Goal: Transaction & Acquisition: Purchase product/service

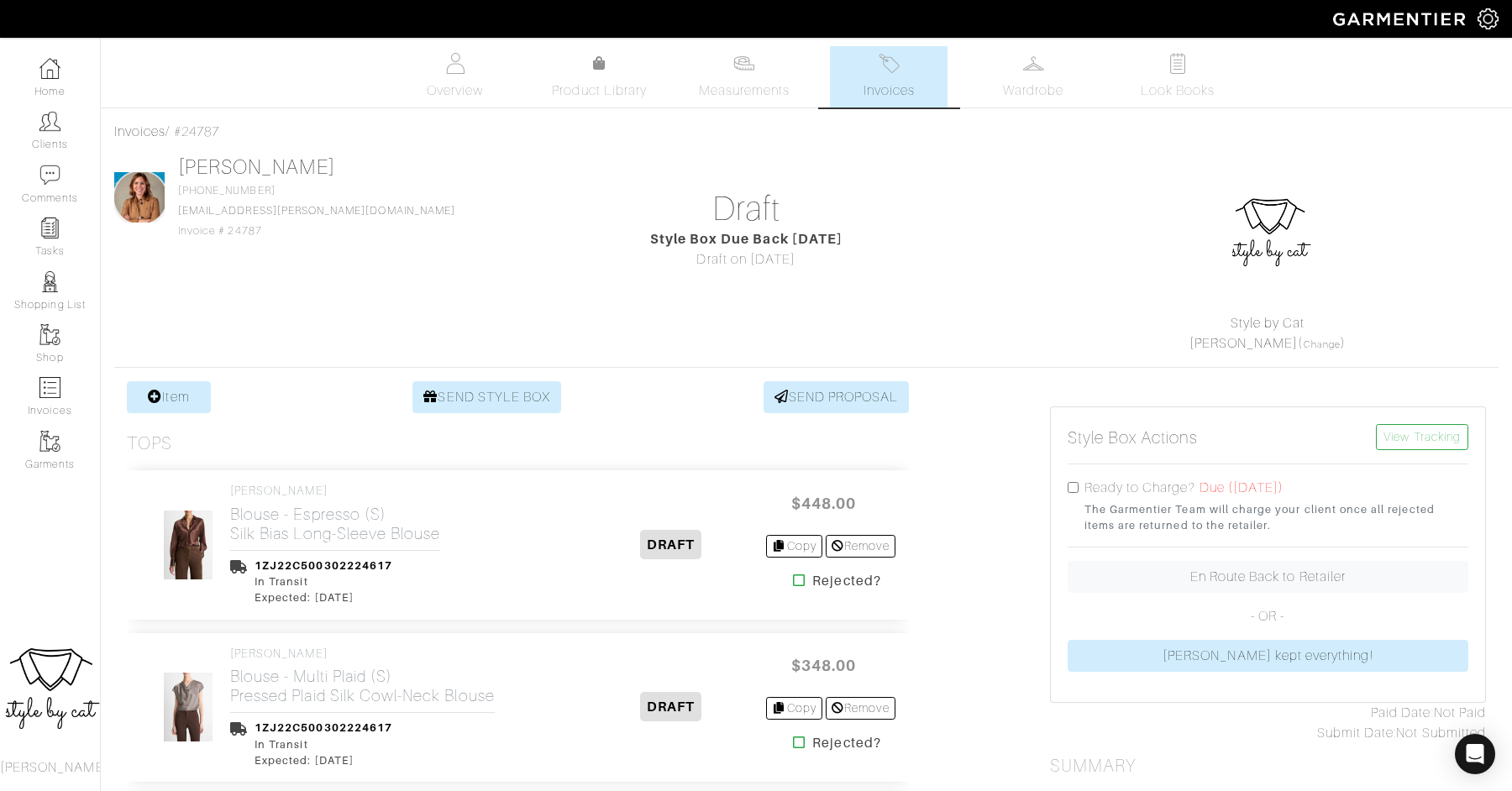
click at [1069, 486] on input "checkbox" at bounding box center [1073, 487] width 11 height 11
checkbox input "true"
click at [878, 67] on link "Invoices" at bounding box center [889, 77] width 118 height 61
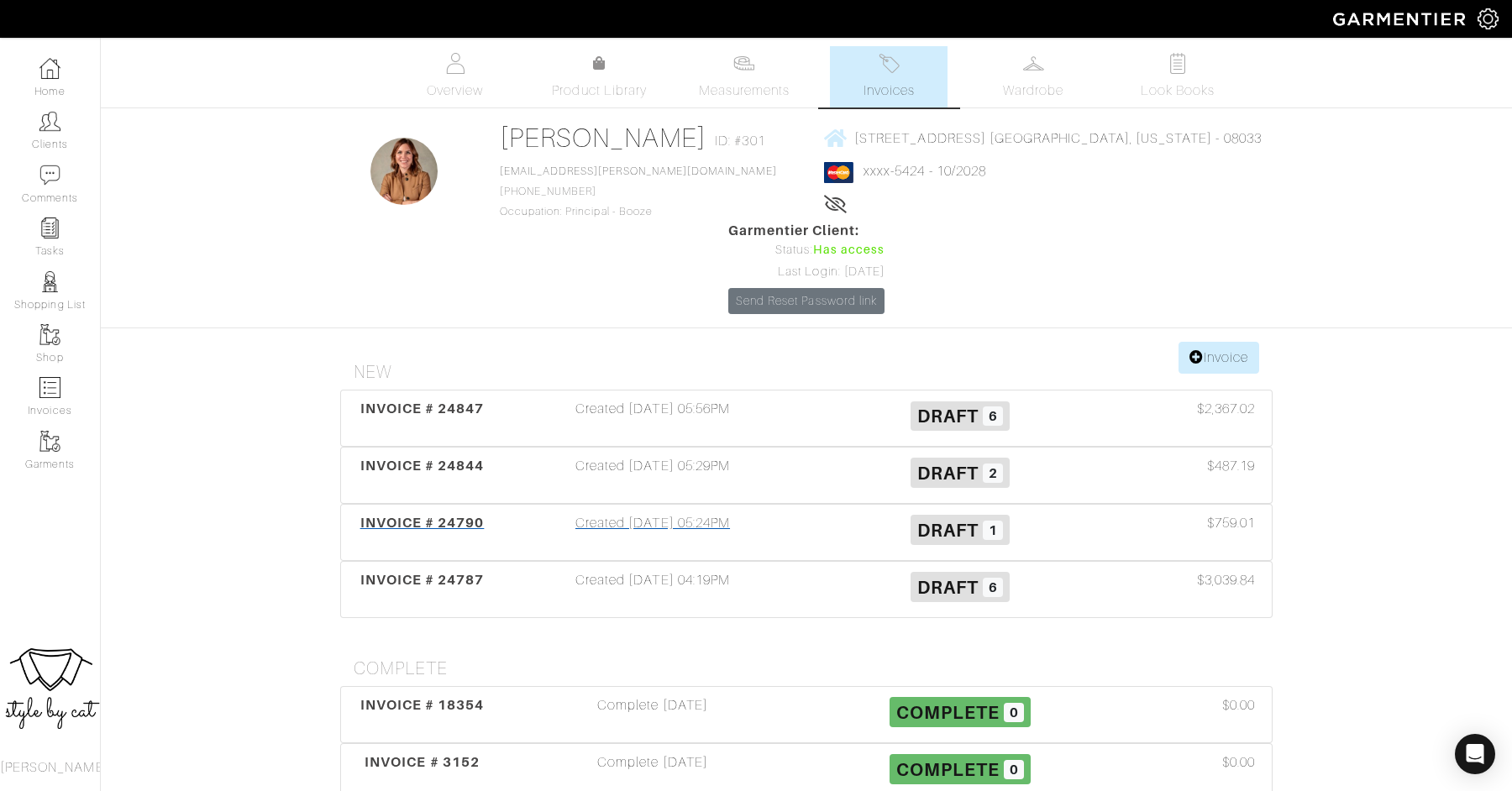
click at [420, 515] on span "INVOICE # 24790" at bounding box center [422, 523] width 125 height 16
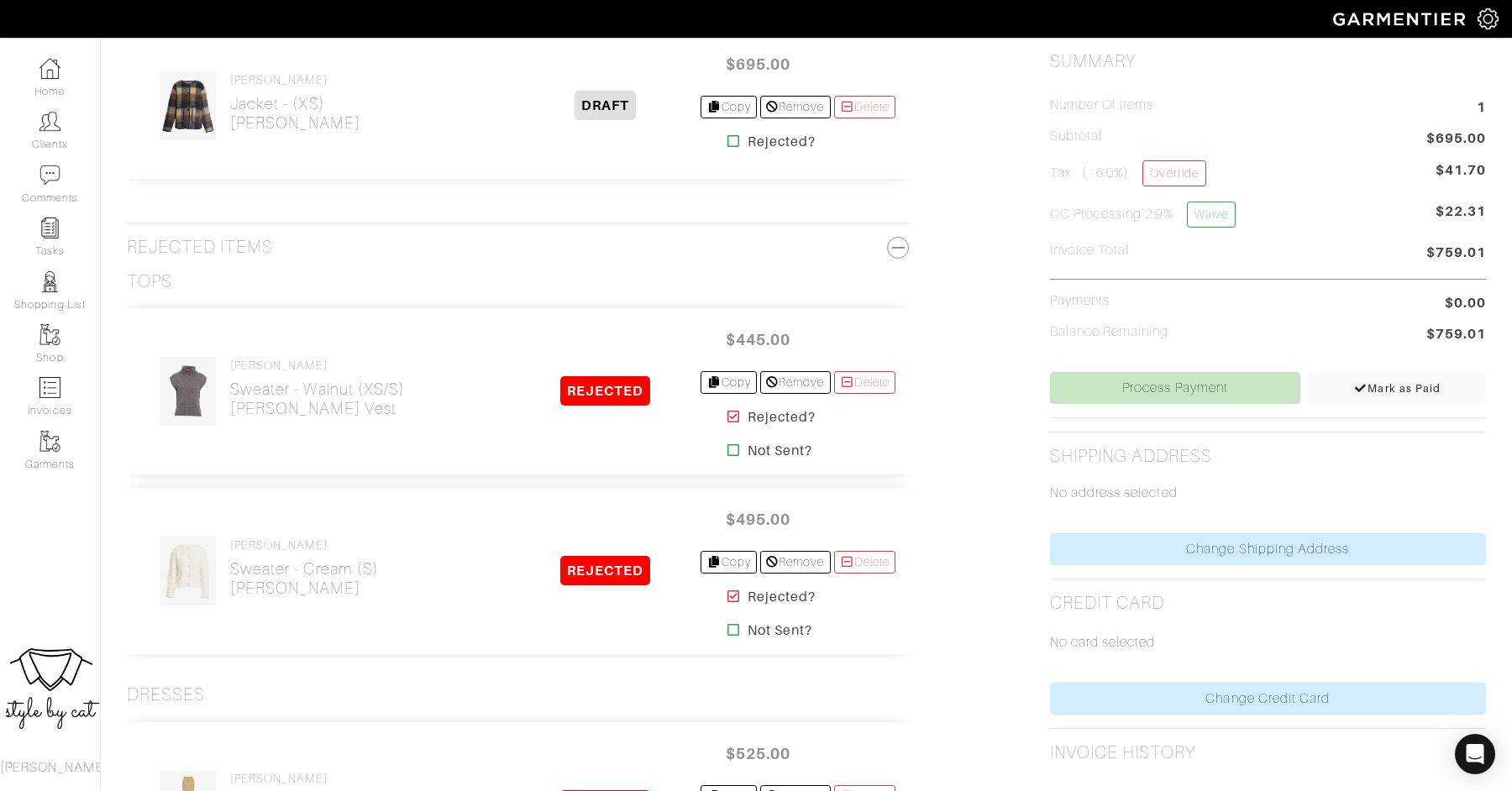
scroll to position [439, 0]
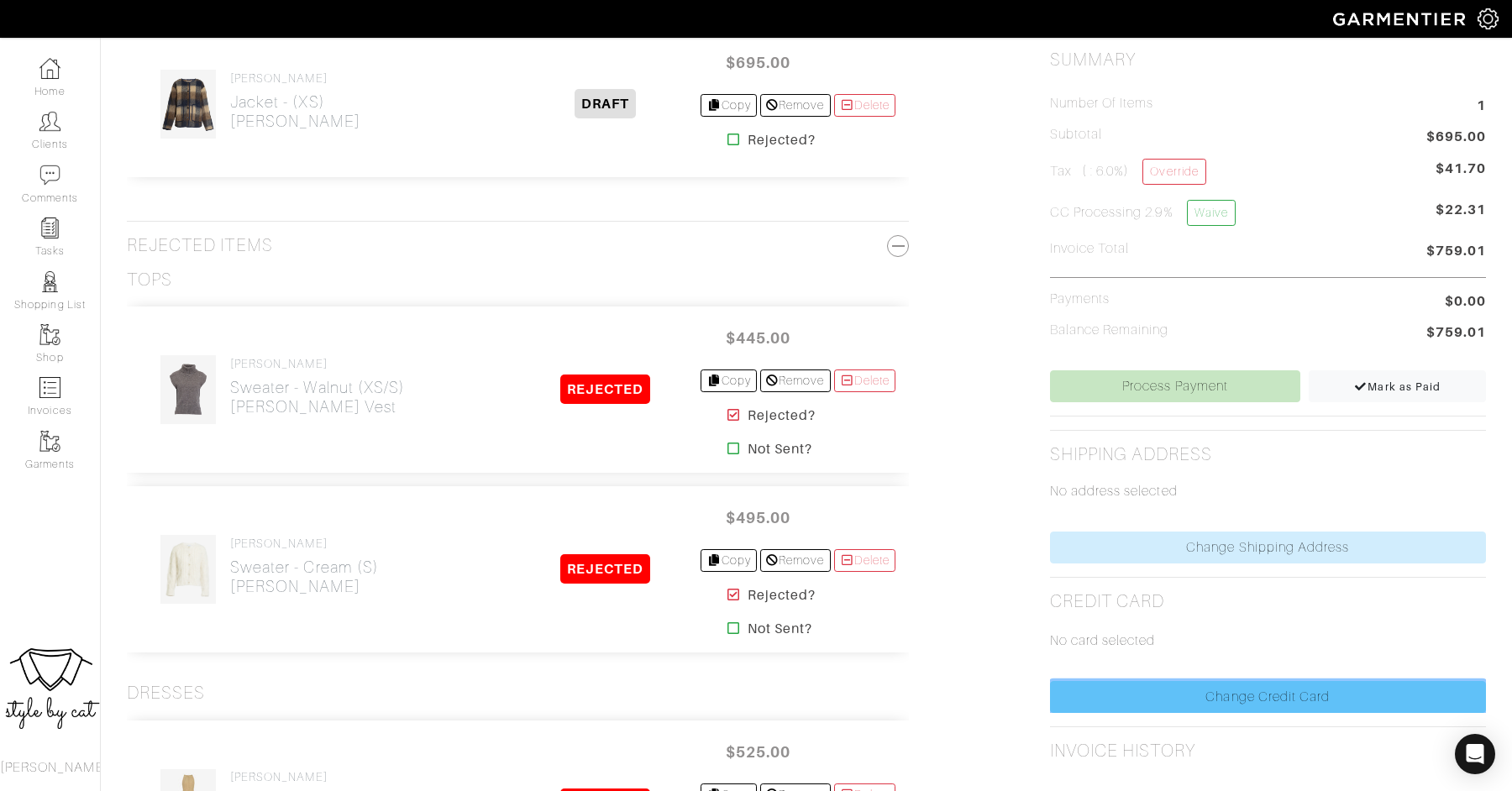
click at [1162, 689] on link "Change Credit Card" at bounding box center [1268, 698] width 436 height 32
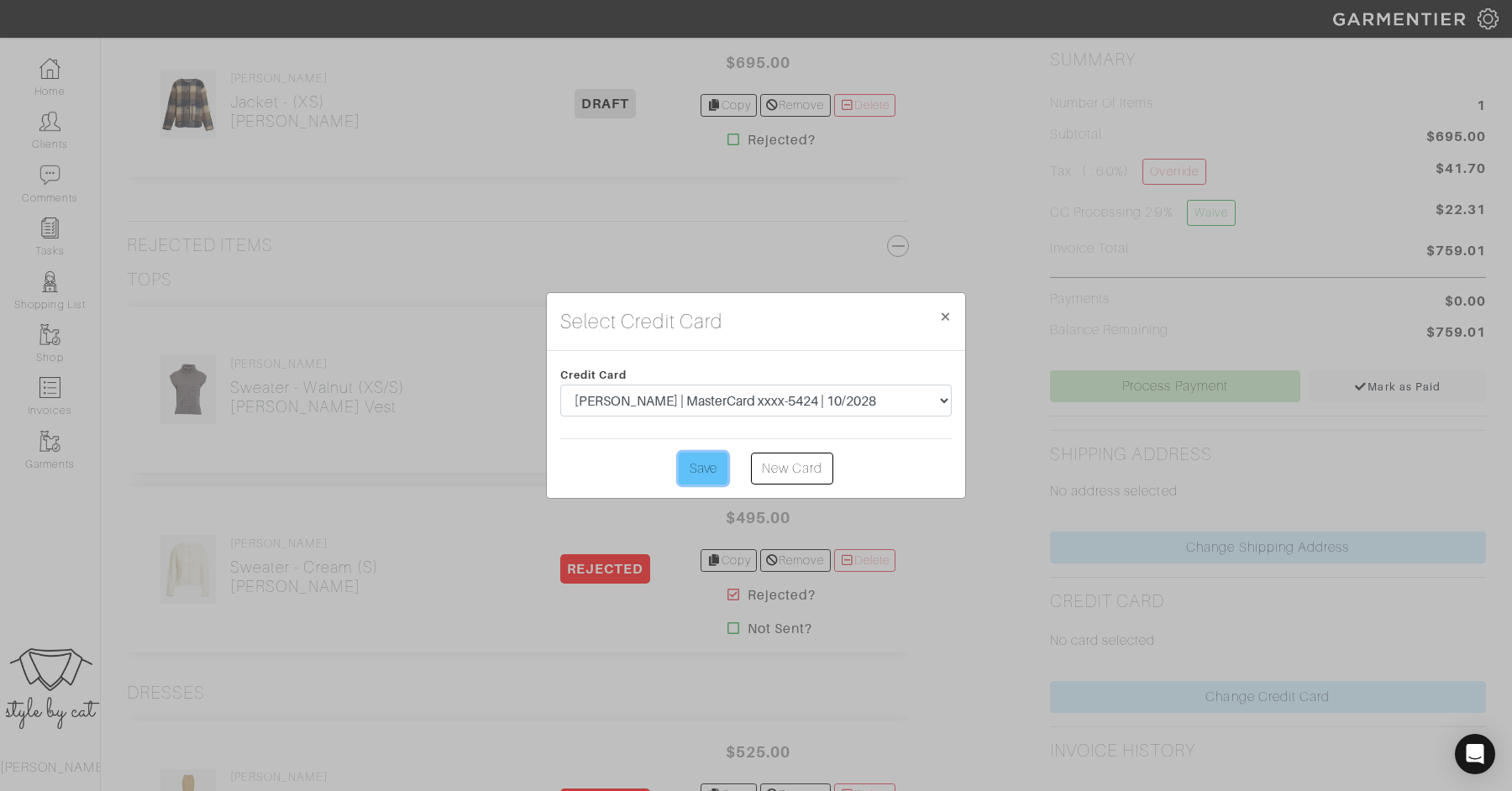
click at [722, 483] on input "Save" at bounding box center [703, 469] width 49 height 32
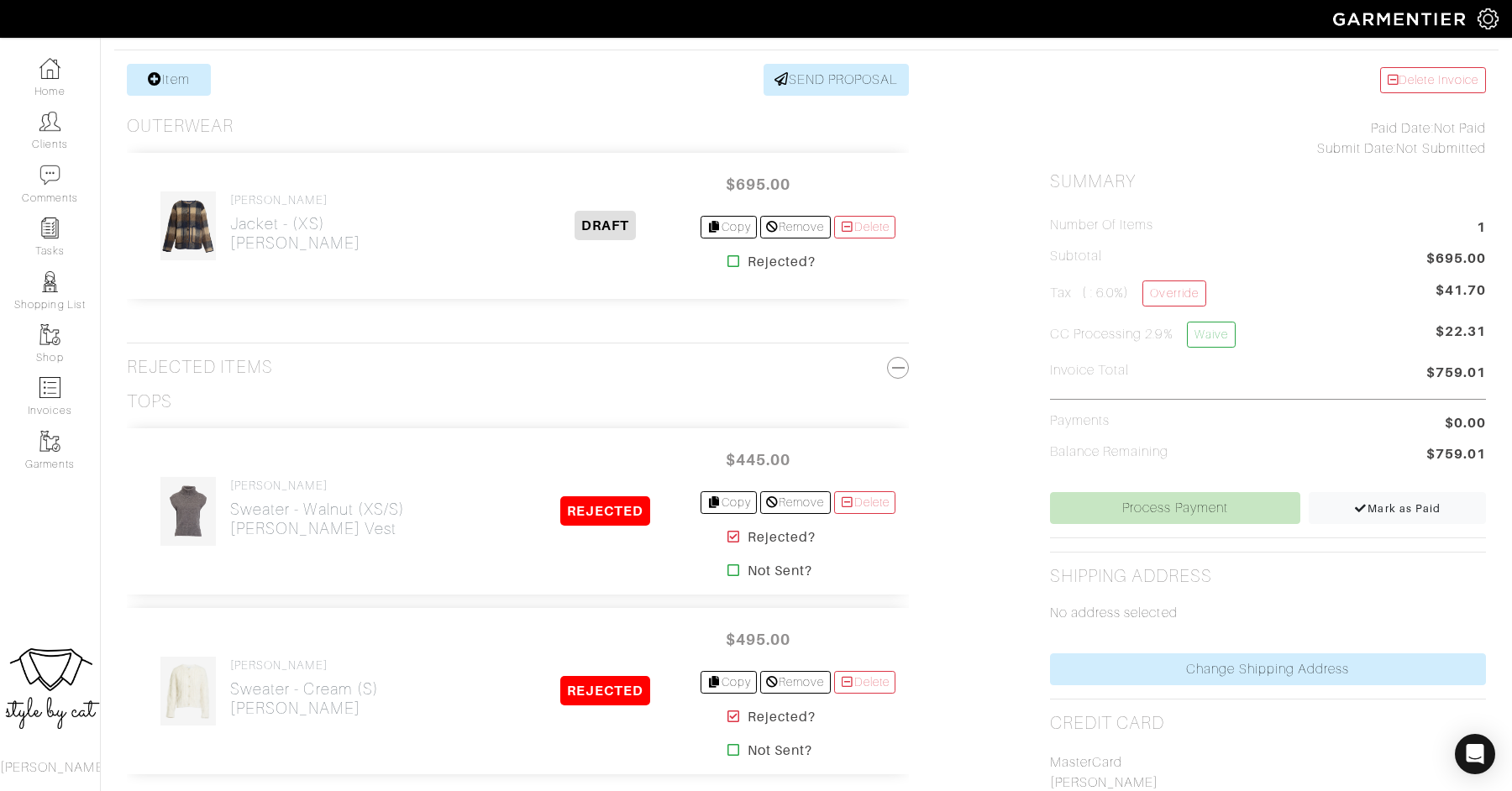
scroll to position [451, 0]
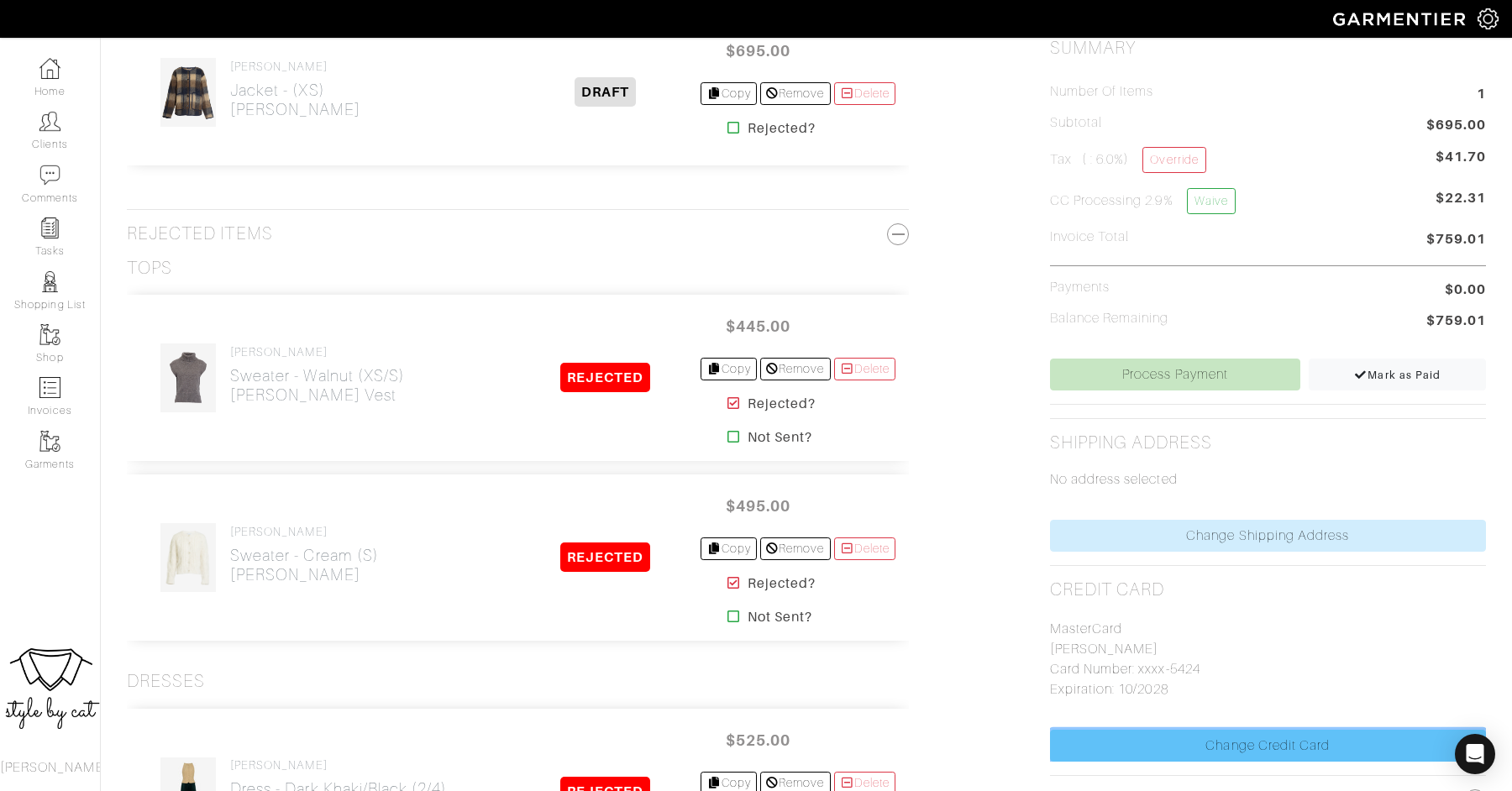
click at [1152, 736] on link "Change Credit Card" at bounding box center [1268, 746] width 436 height 32
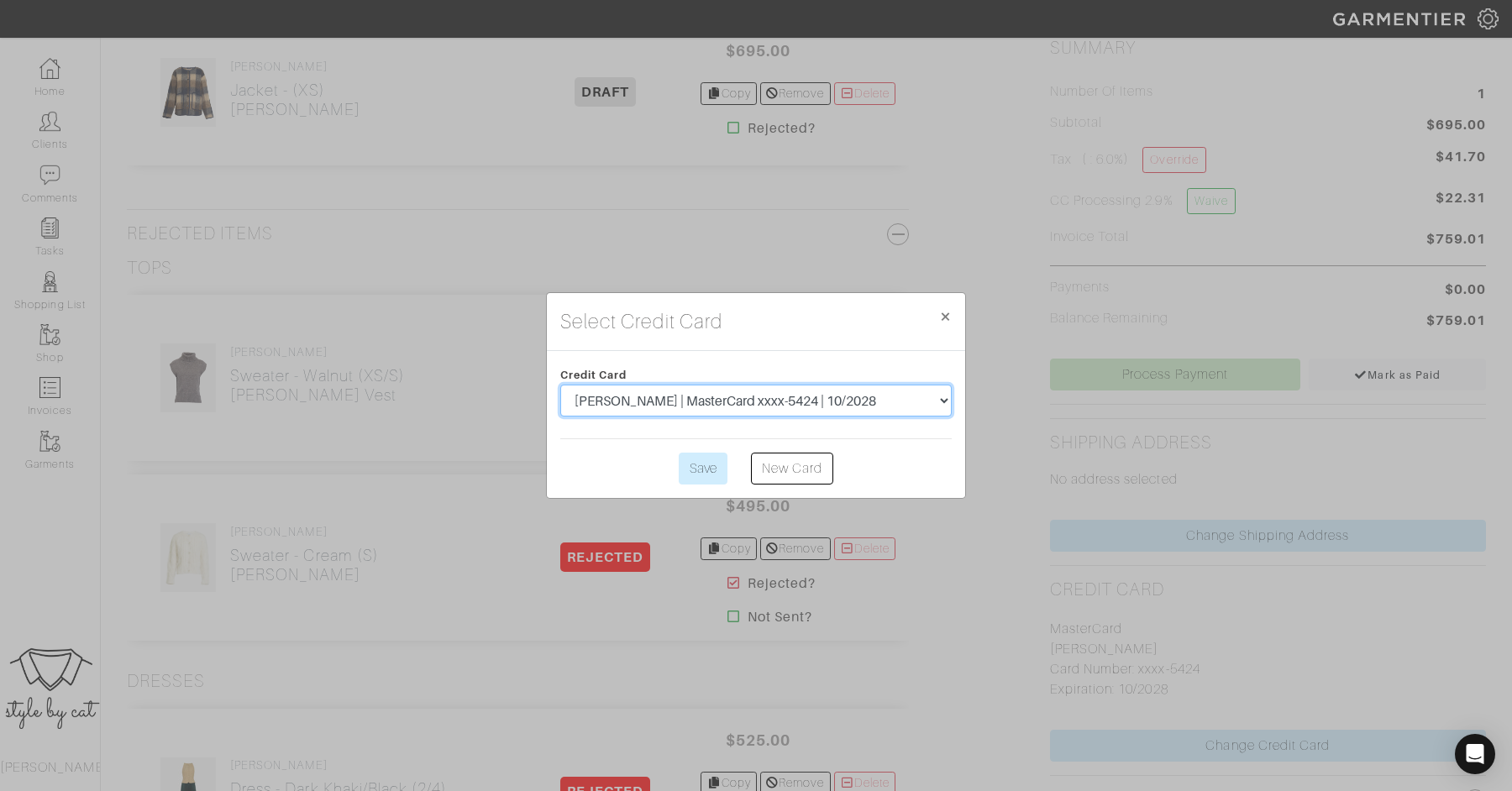
click at [875, 401] on select "[PERSON_NAME] | MasterCard xxxx-5424 | 10/2028" at bounding box center [756, 401] width 391 height 32
click at [560, 385] on select "[PERSON_NAME] | MasterCard xxxx-5424 | 10/2028" at bounding box center [756, 401] width 391 height 32
click at [952, 312] on button "× Close" at bounding box center [945, 316] width 40 height 47
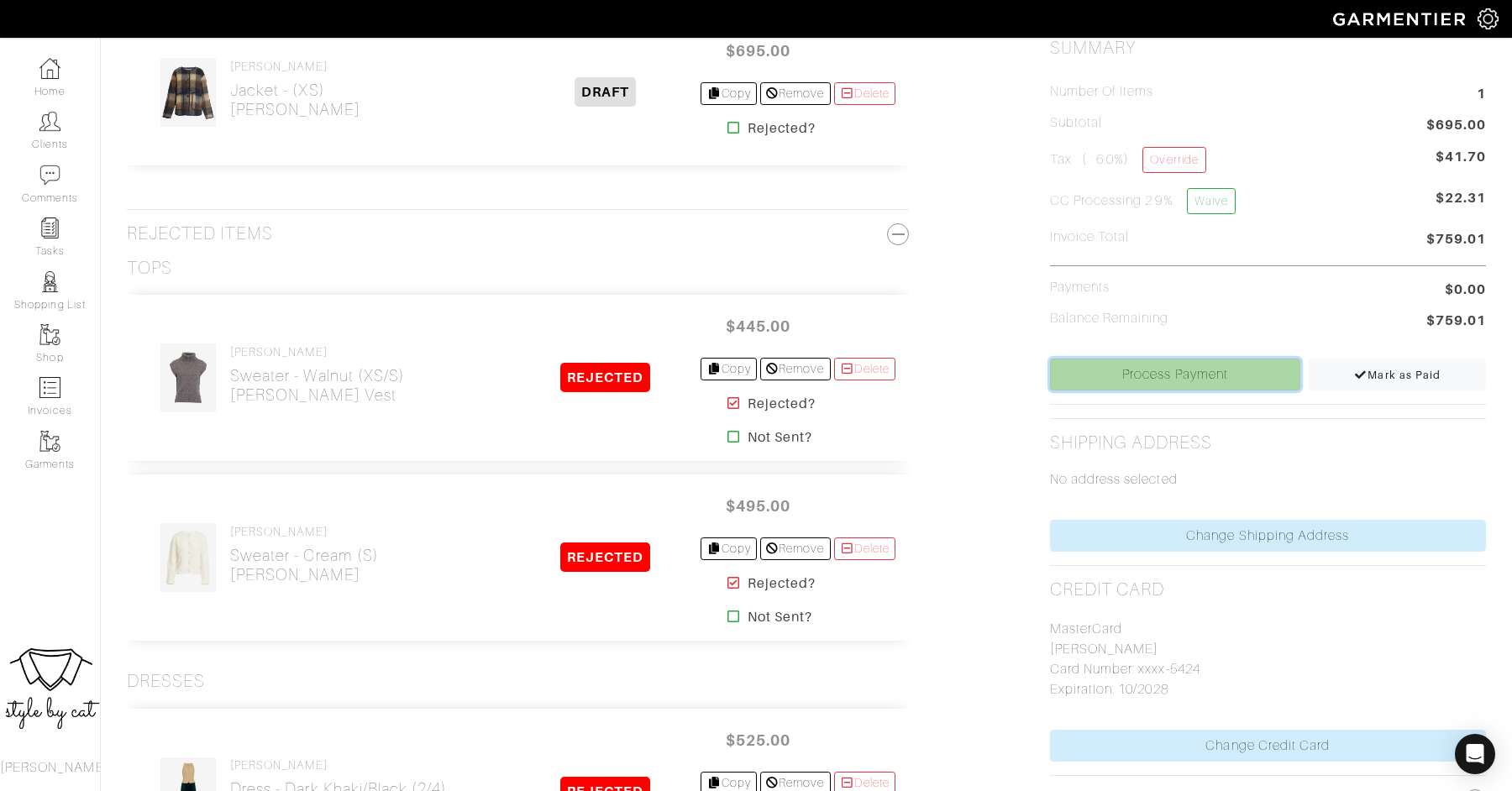
click at [1099, 375] on link "Process Payment" at bounding box center [1175, 374] width 251 height 32
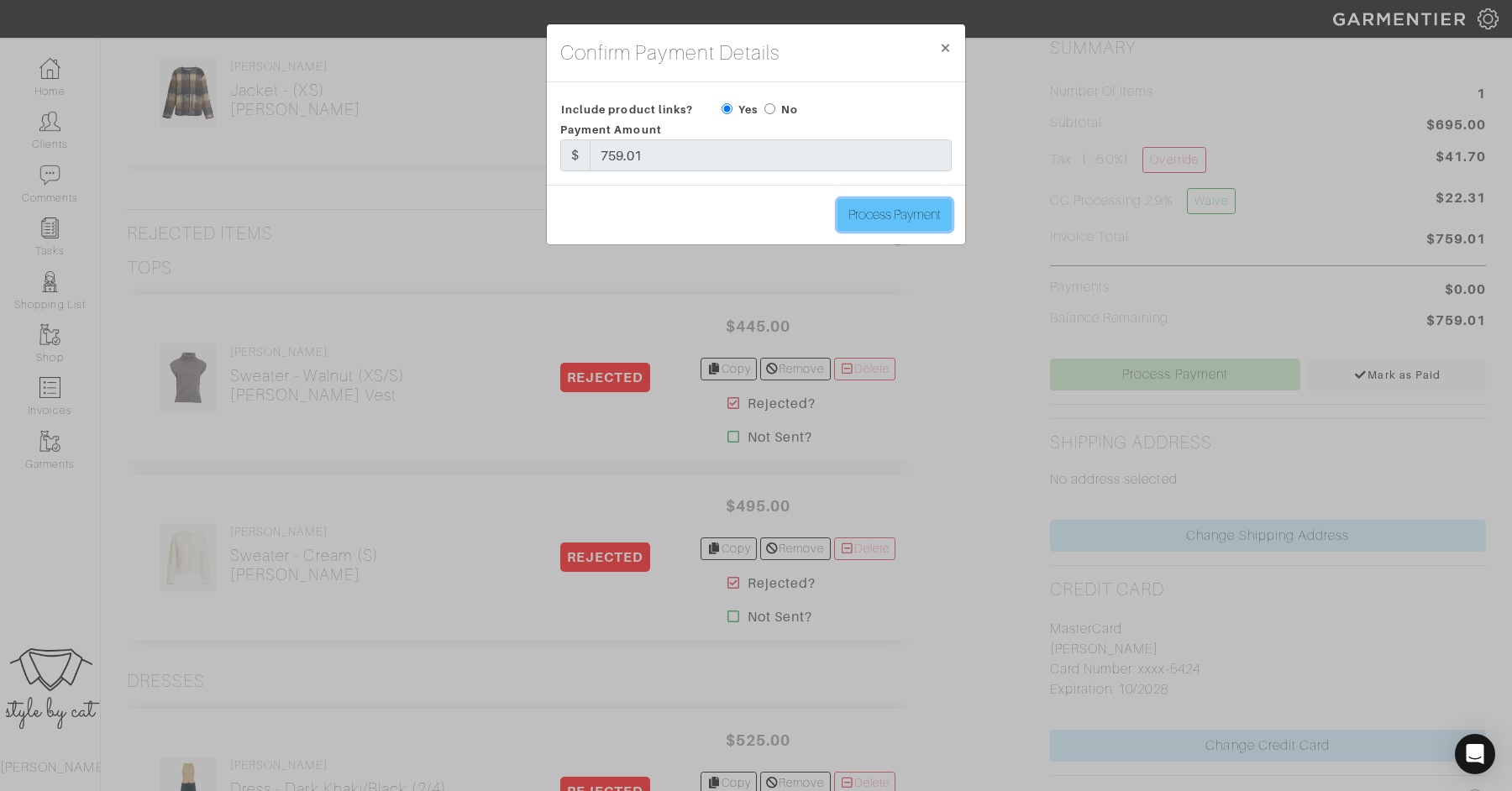
click at [874, 215] on input "Process Payment" at bounding box center [894, 215] width 114 height 32
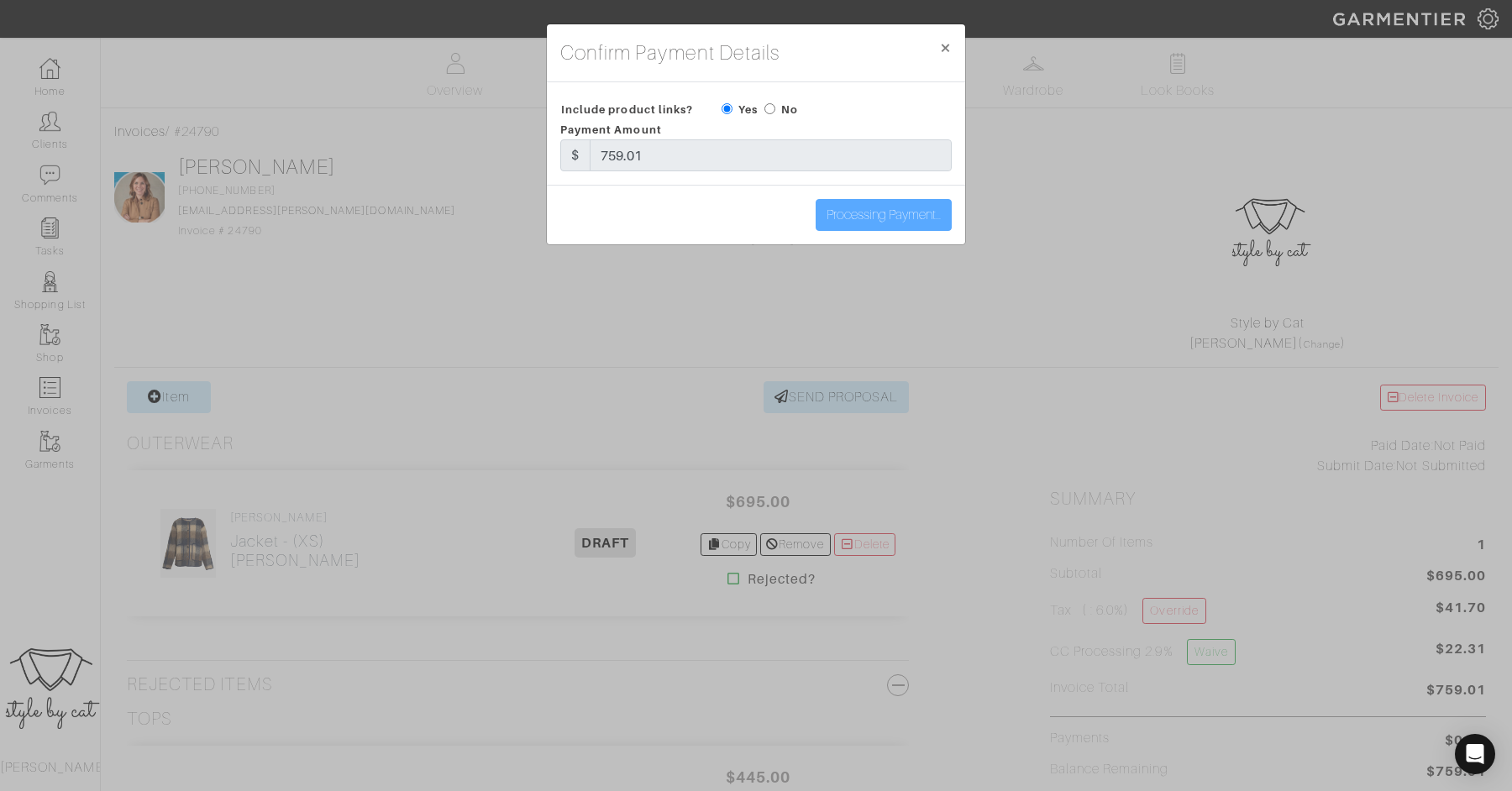
type input "Process Payment"
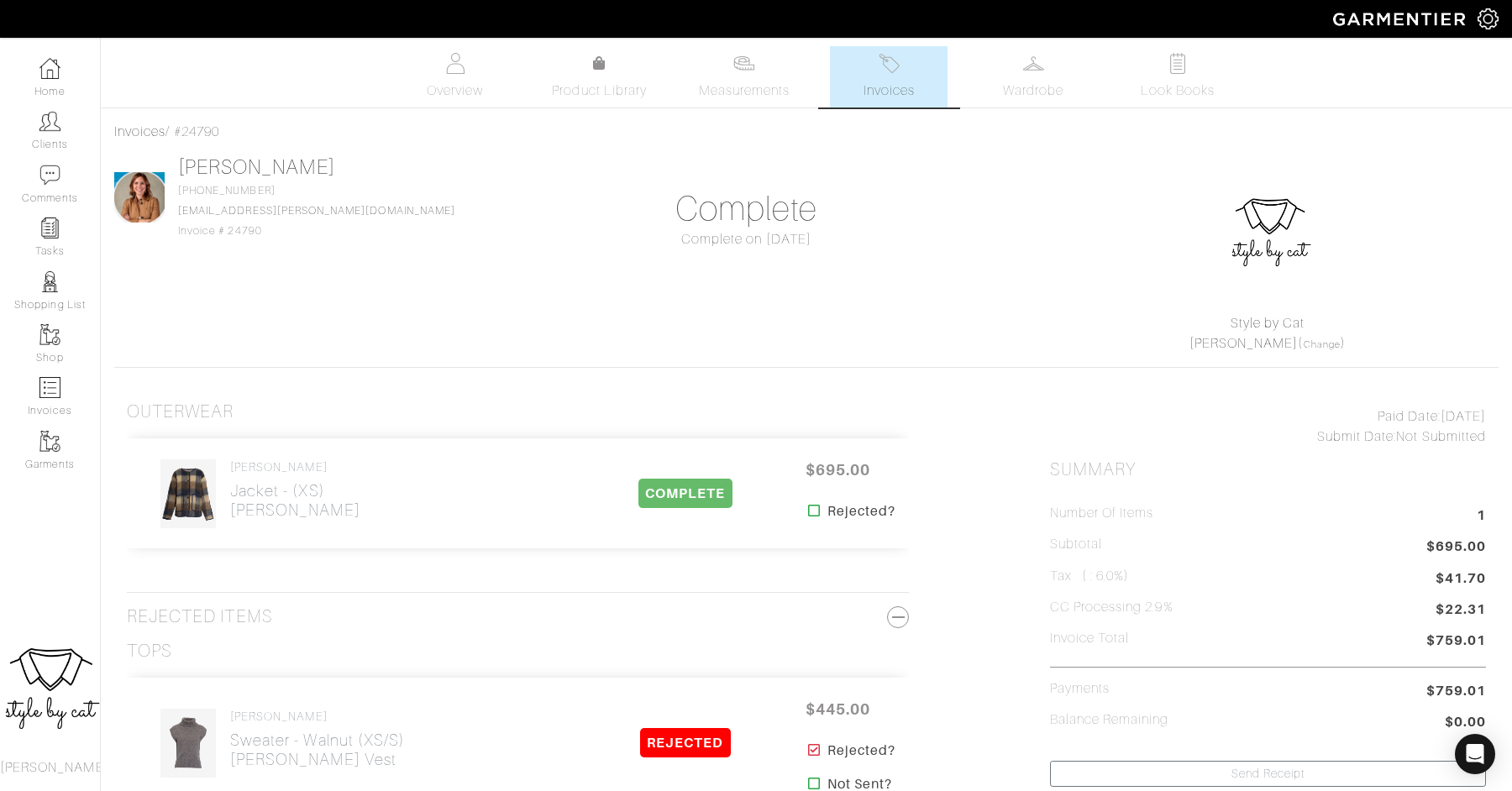
click at [905, 82] on span "Invoices" at bounding box center [889, 91] width 51 height 20
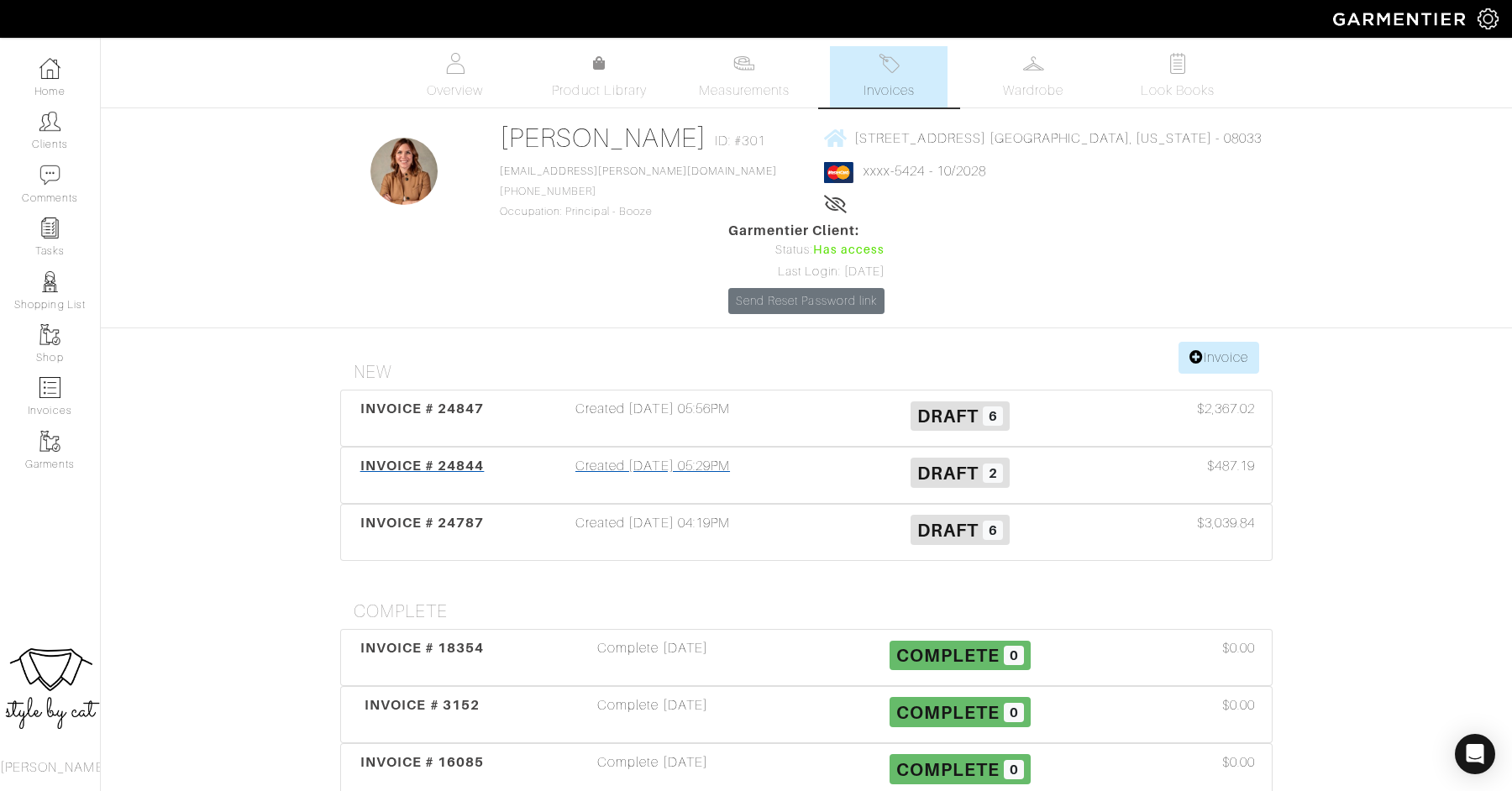
click at [406, 456] on div "INVOICE # 24844" at bounding box center [422, 475] width 154 height 39
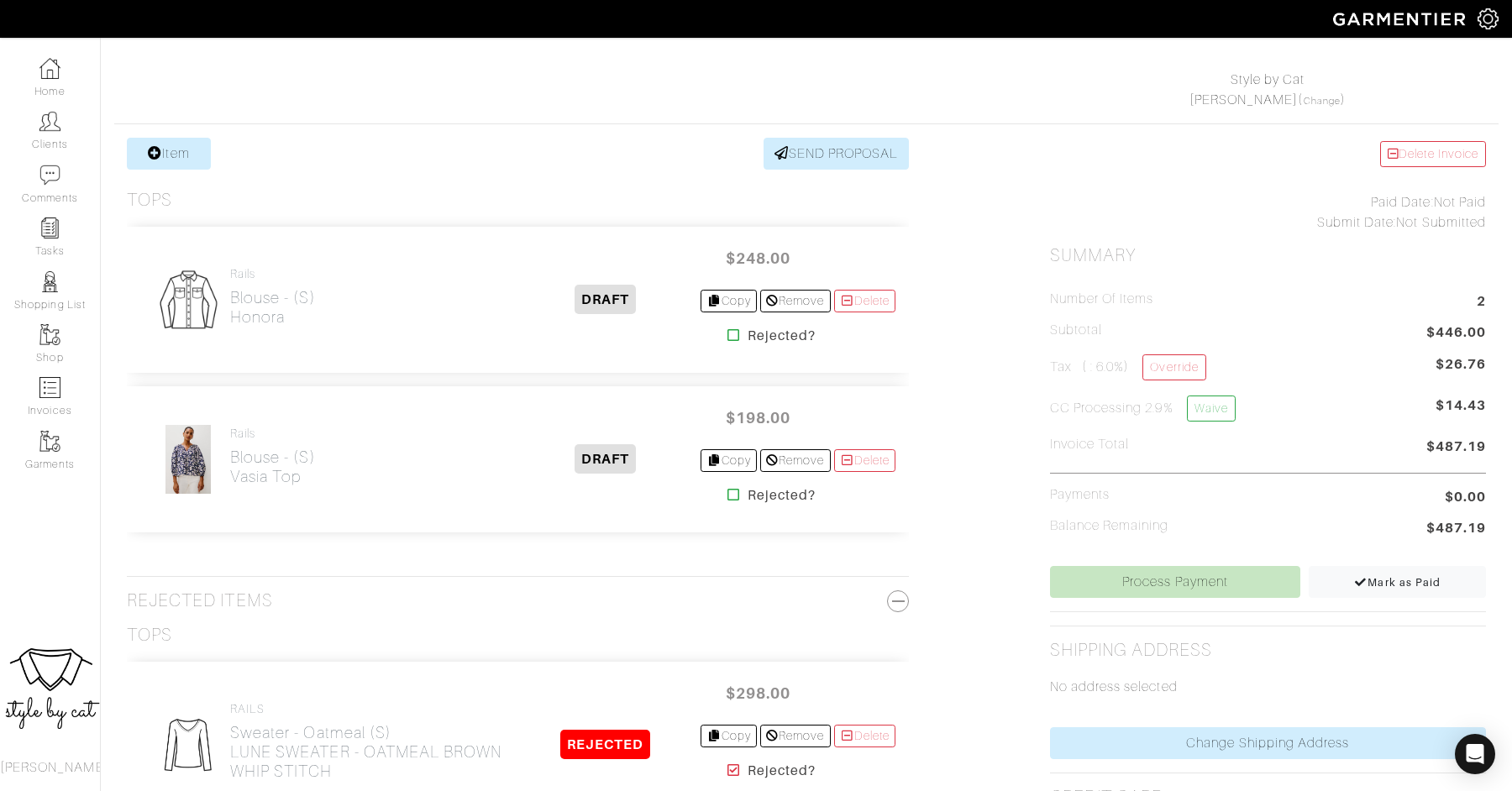
scroll to position [279, 0]
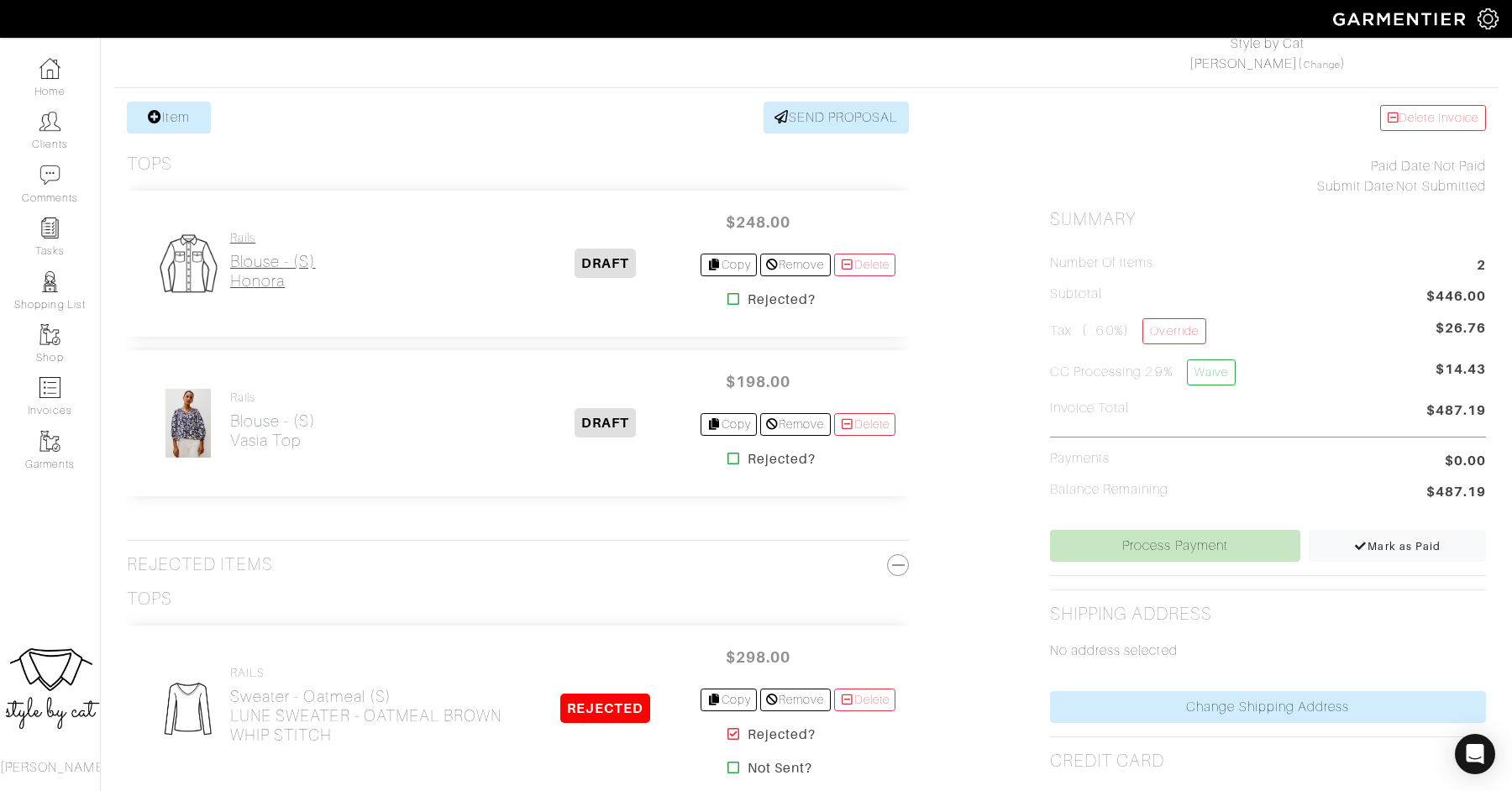
click at [257, 260] on h2 "Blouse - (S) Honora" at bounding box center [273, 271] width 86 height 39
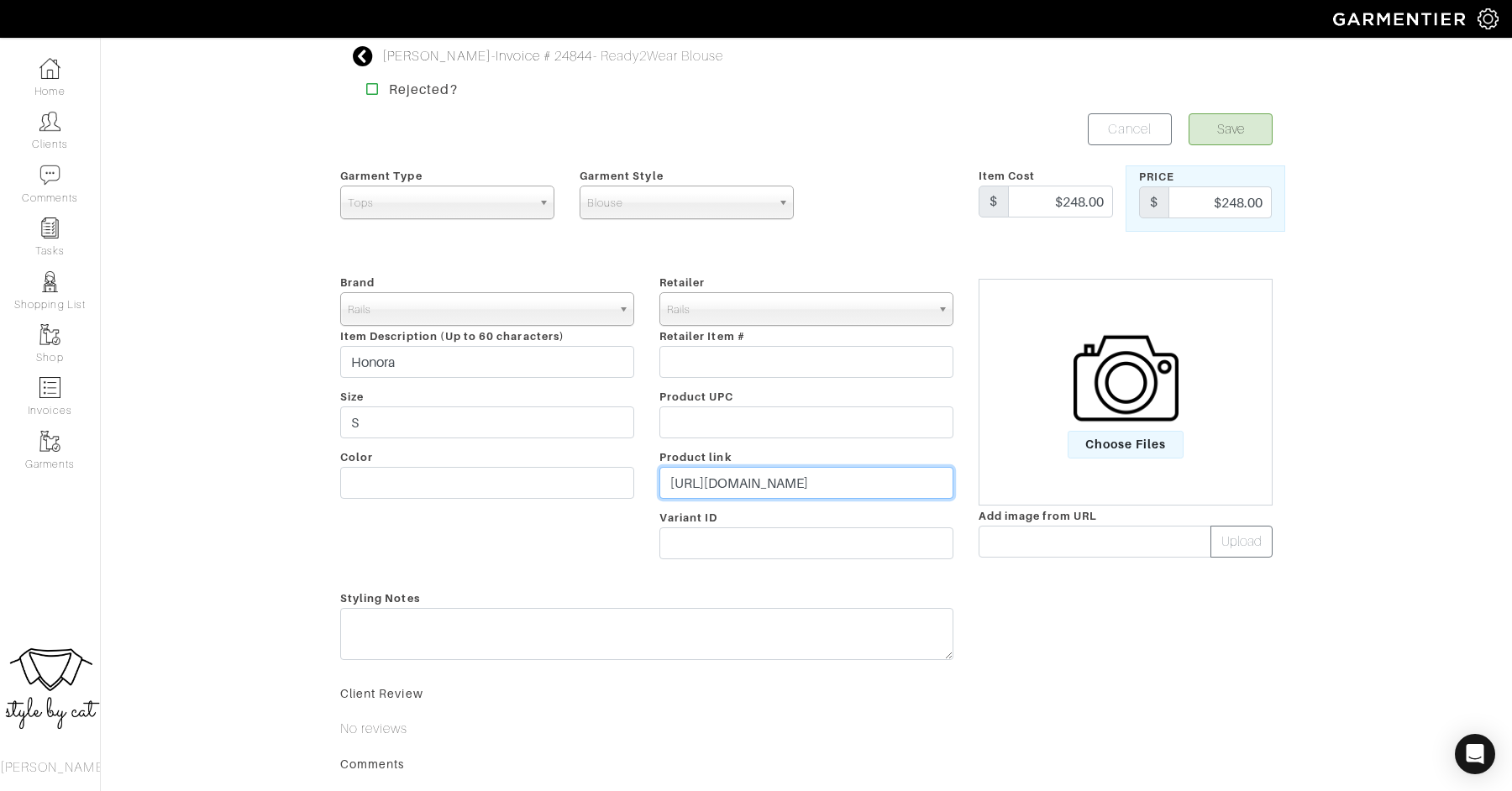
click at [758, 483] on input "https://www.rails.com/products/honora-top-polka-dots?variant=45744111878313" at bounding box center [806, 483] width 294 height 32
click at [1137, 450] on span "Choose Files" at bounding box center [1126, 444] width 117 height 28
click at [0, 0] on input "Choose Files" at bounding box center [0, 0] width 0 height 0
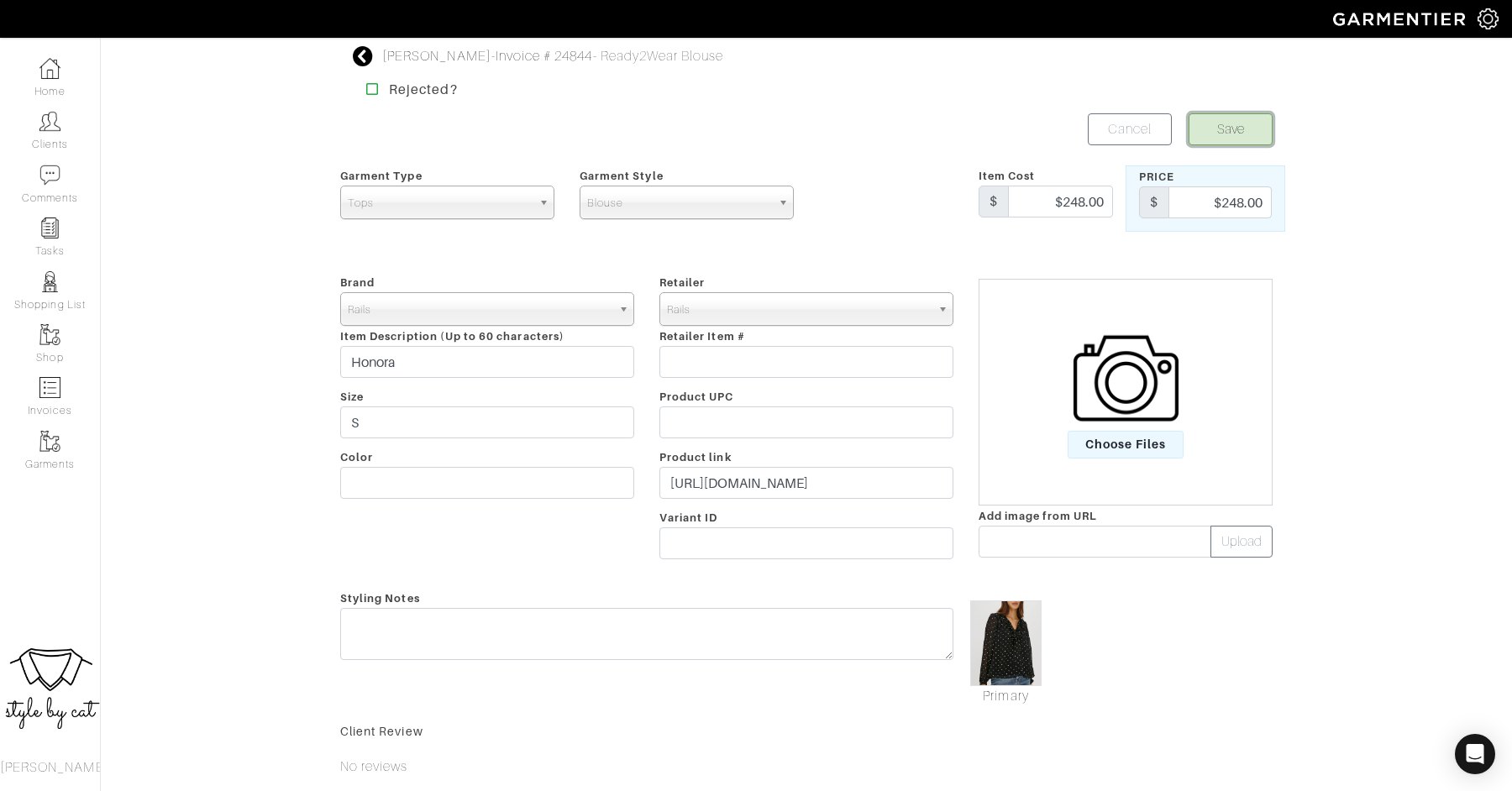
click at [1242, 119] on button "Save" at bounding box center [1231, 130] width 84 height 32
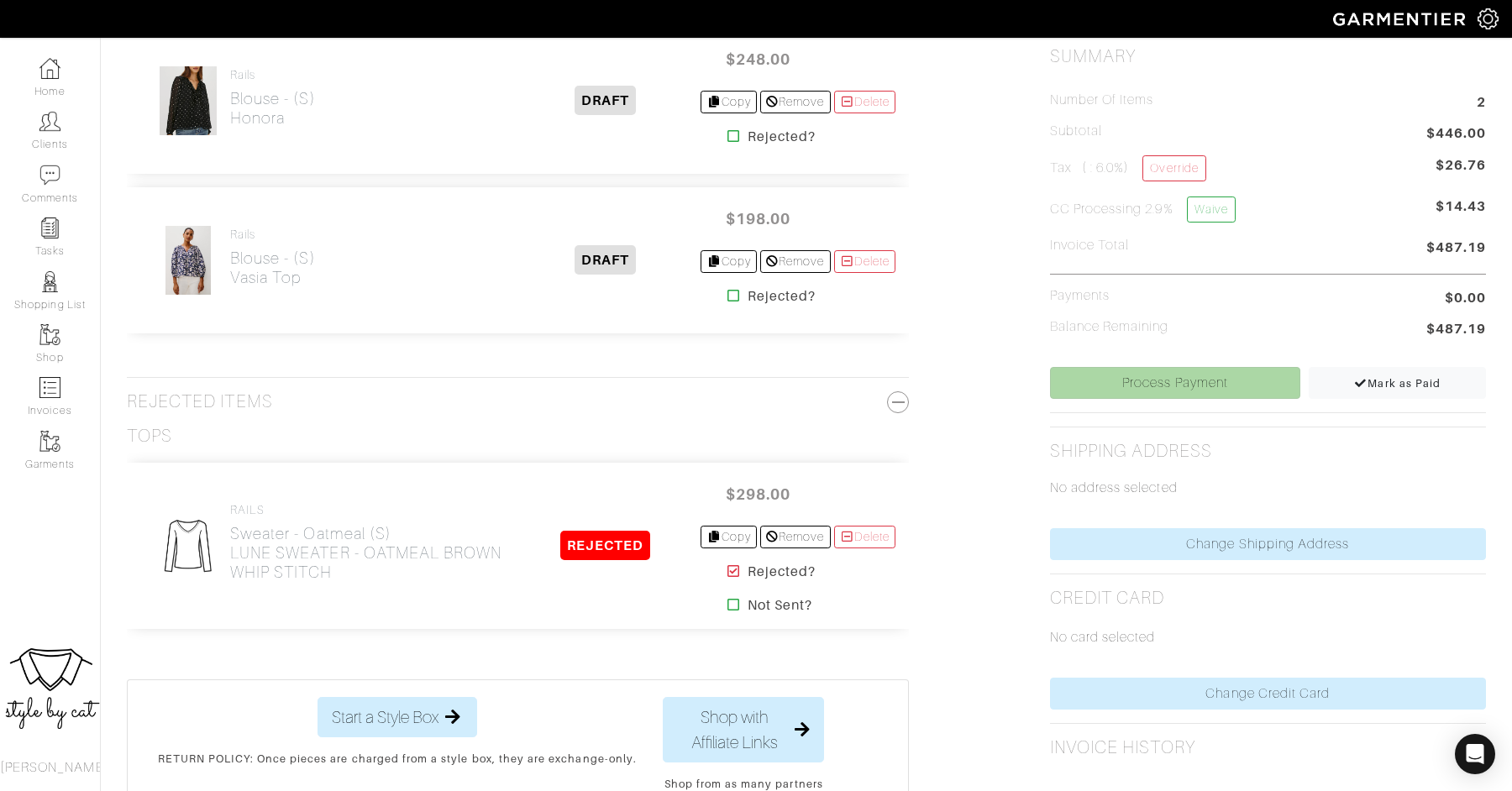
scroll to position [449, 0]
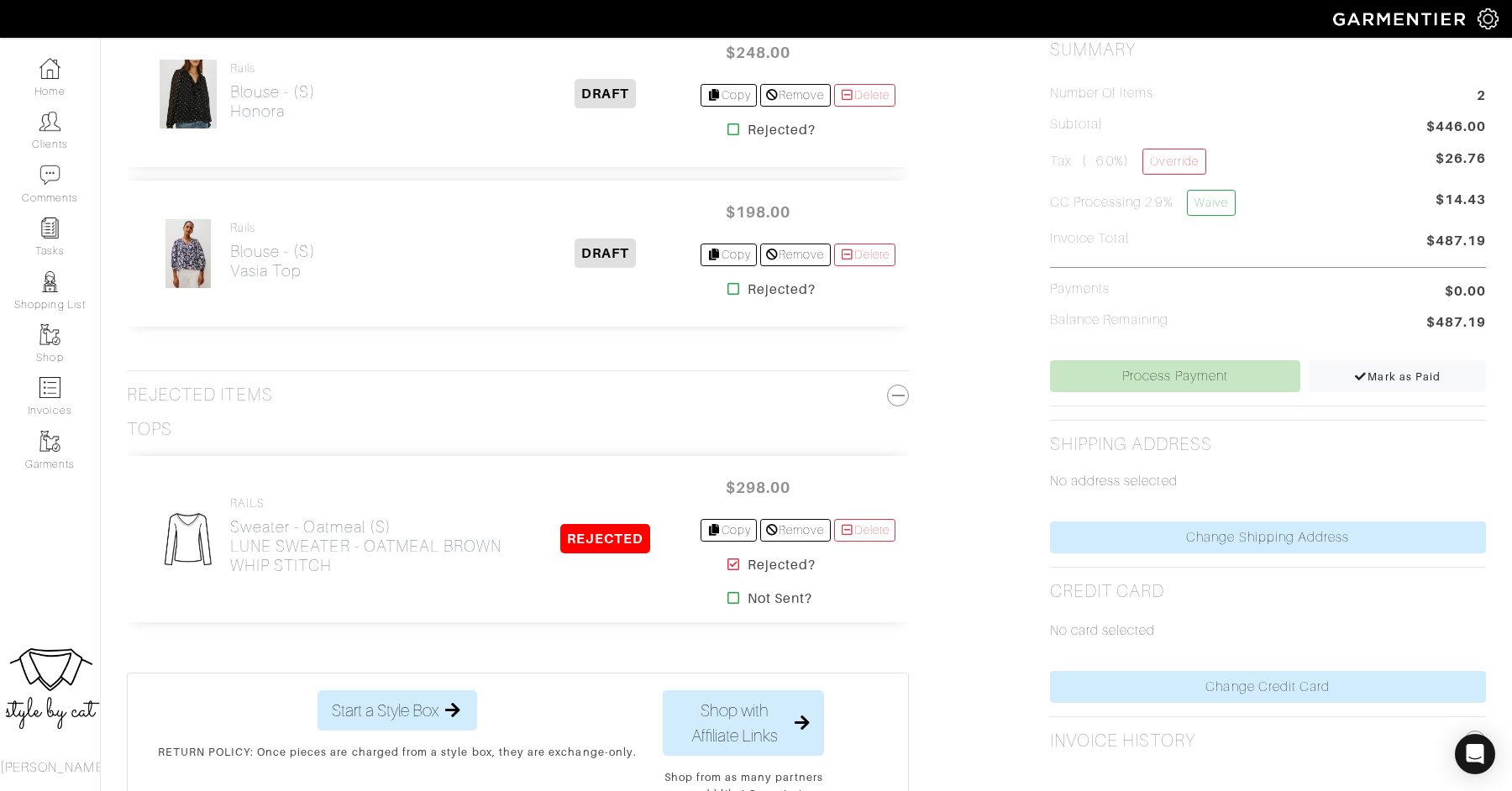
click at [1125, 663] on div "No card selected" at bounding box center [1268, 637] width 436 height 69
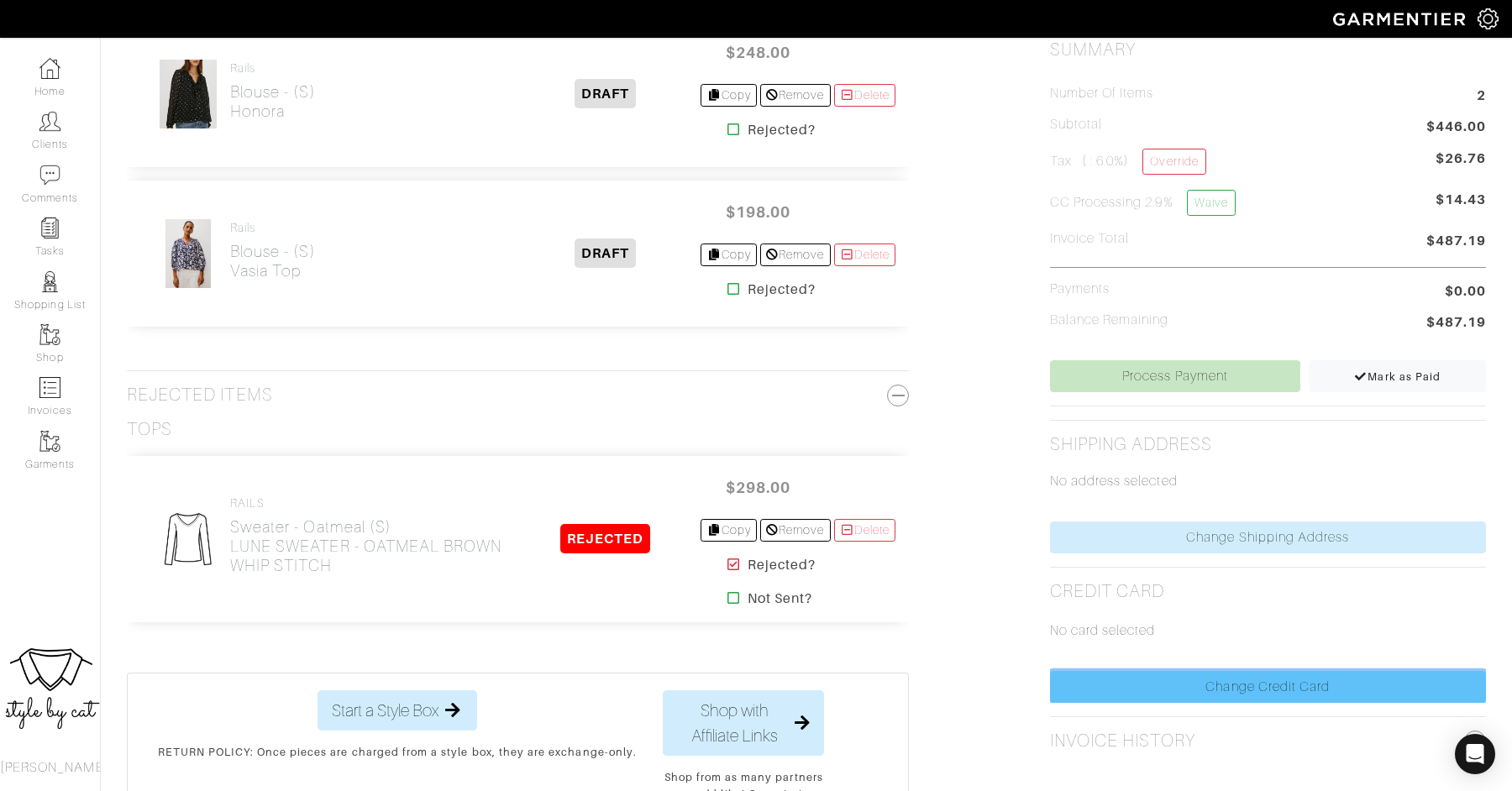
click at [1186, 677] on link "Change Credit Card" at bounding box center [1268, 687] width 436 height 32
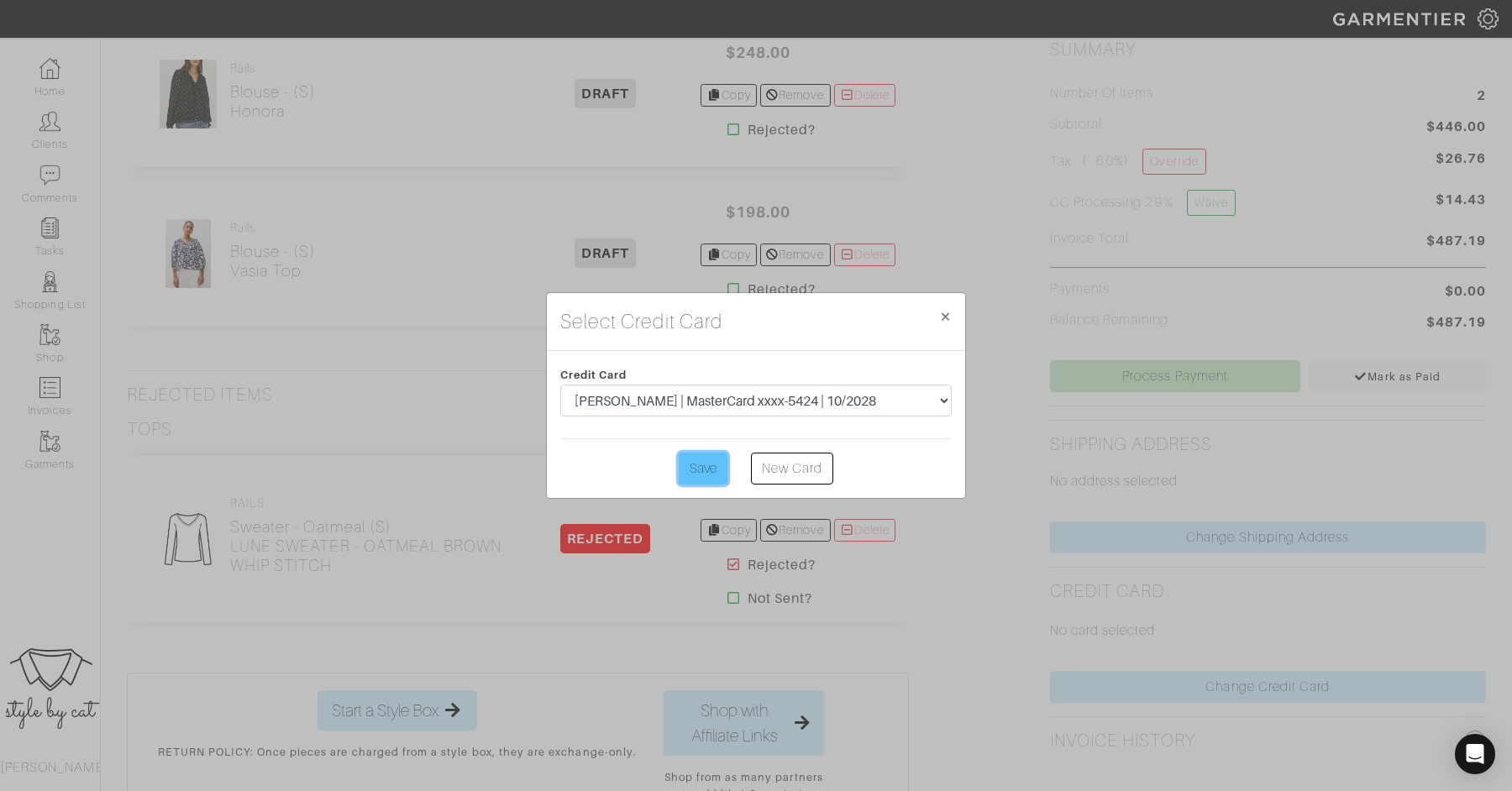
click at [701, 475] on input "Save" at bounding box center [703, 469] width 49 height 32
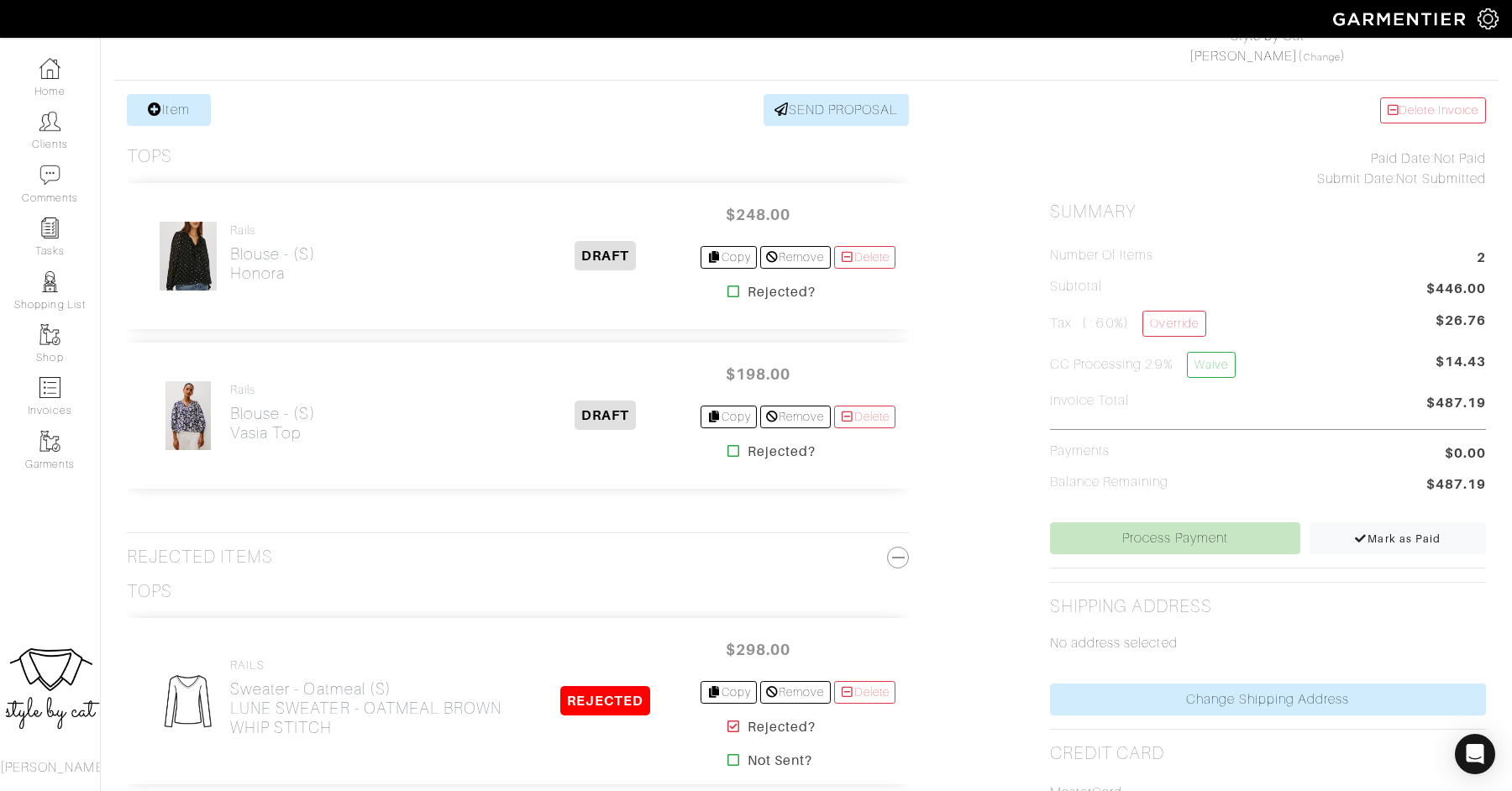
scroll to position [325, 0]
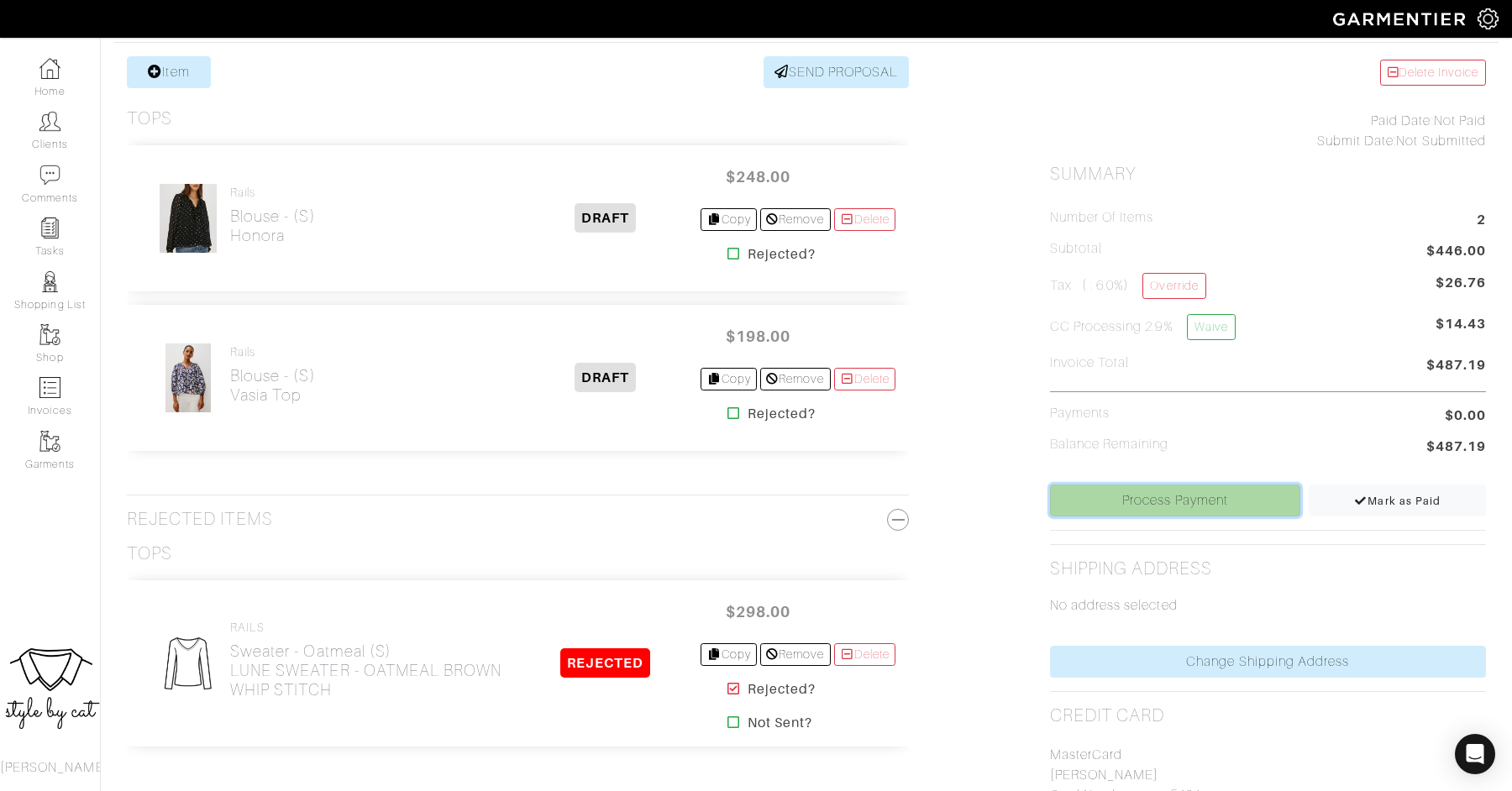
click at [1163, 503] on link "Process Payment" at bounding box center [1175, 501] width 251 height 32
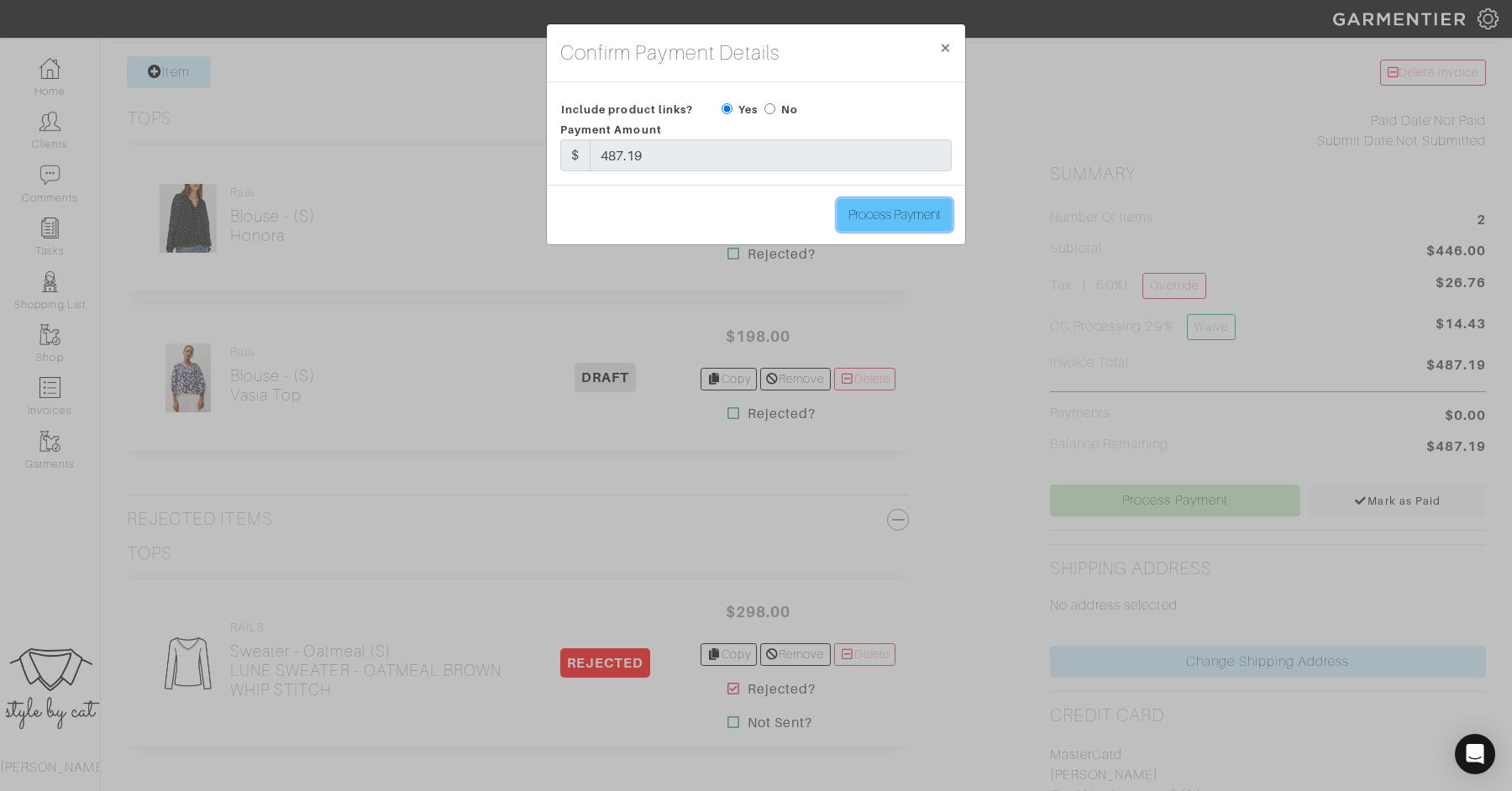
click at [911, 210] on input "Process Payment" at bounding box center [894, 215] width 114 height 32
type input "Process Payment"
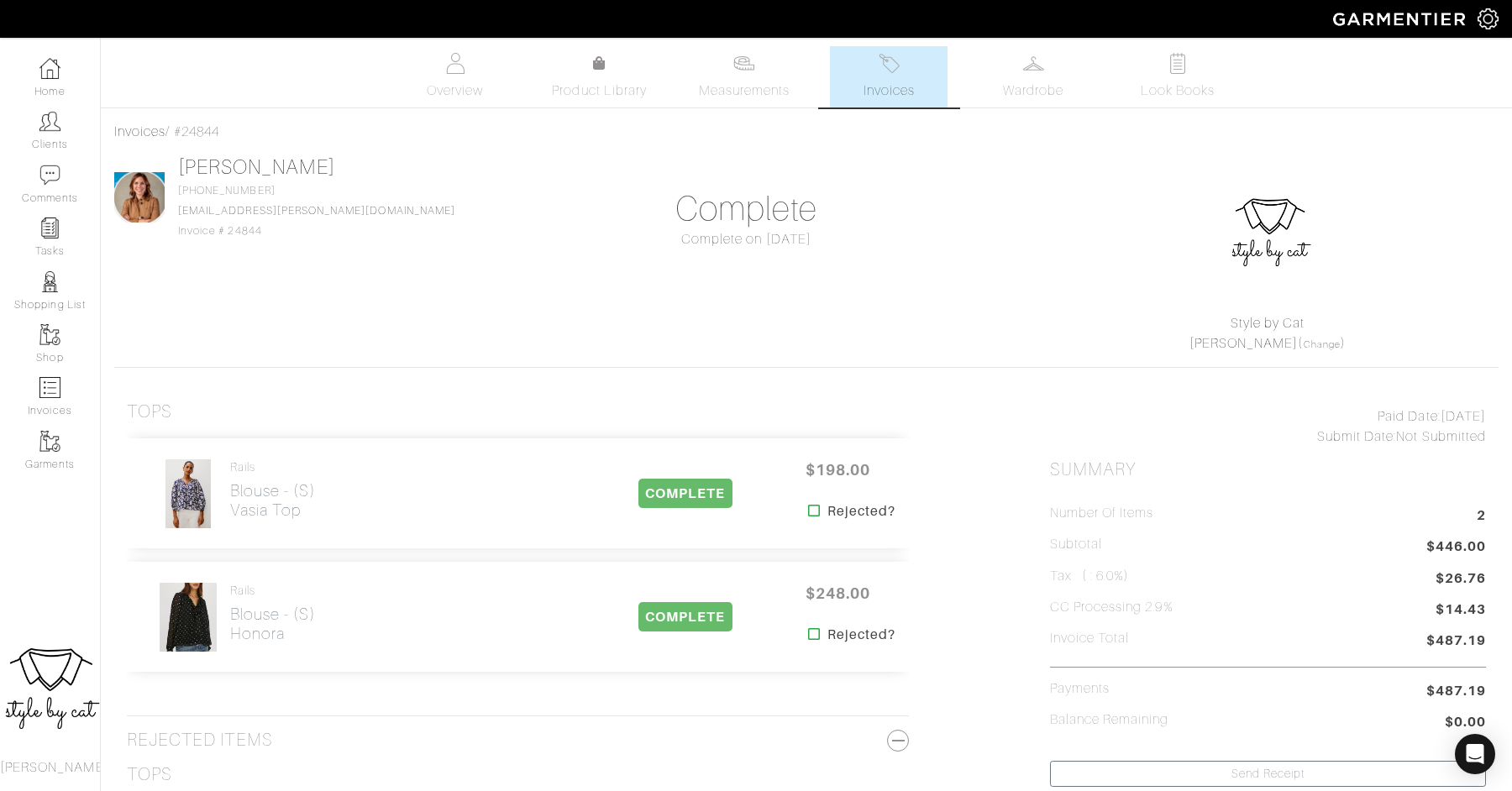
click at [887, 67] on img at bounding box center [889, 63] width 21 height 21
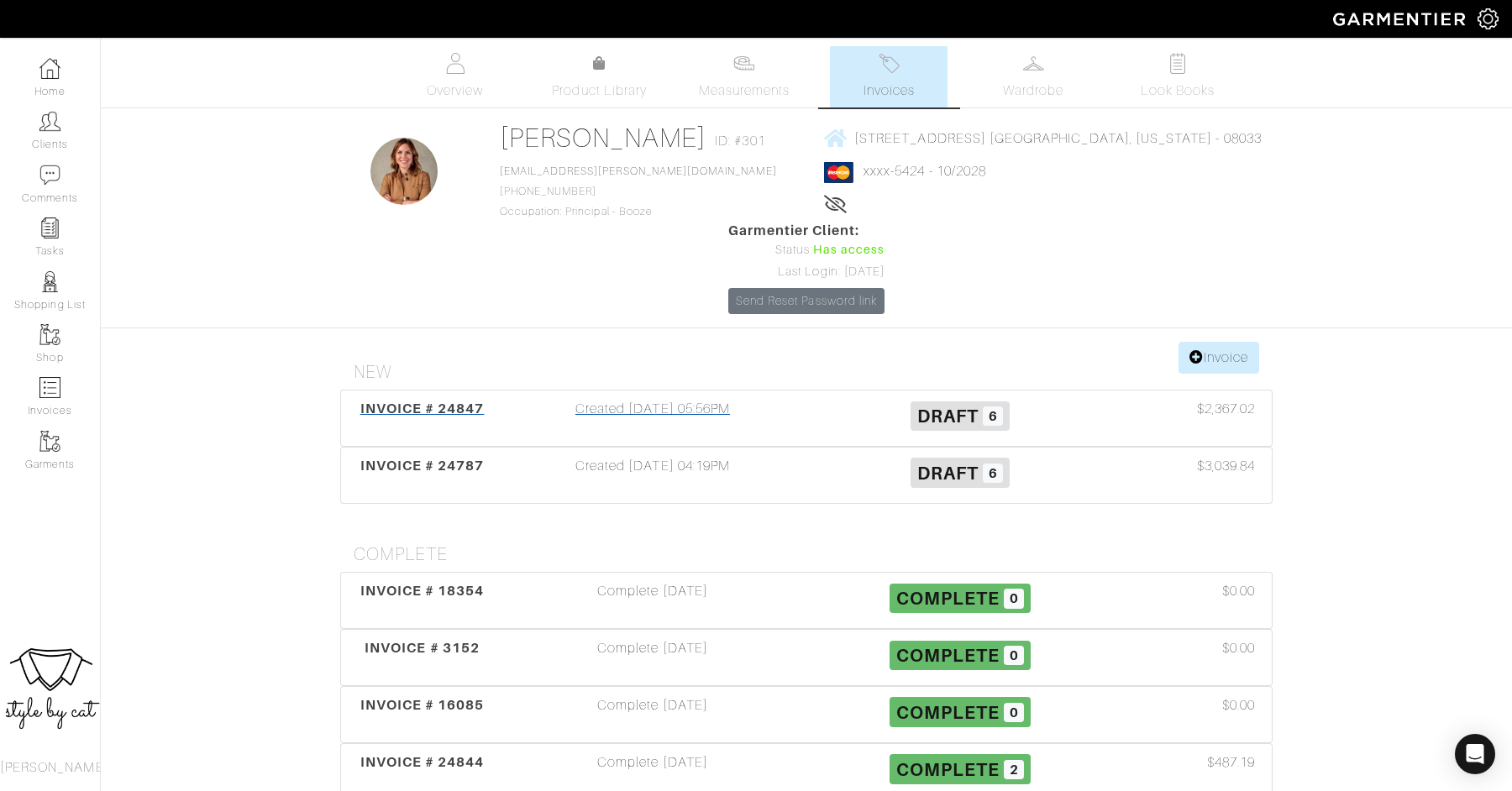
click at [454, 401] on span "INVOICE # 24847" at bounding box center [422, 408] width 125 height 16
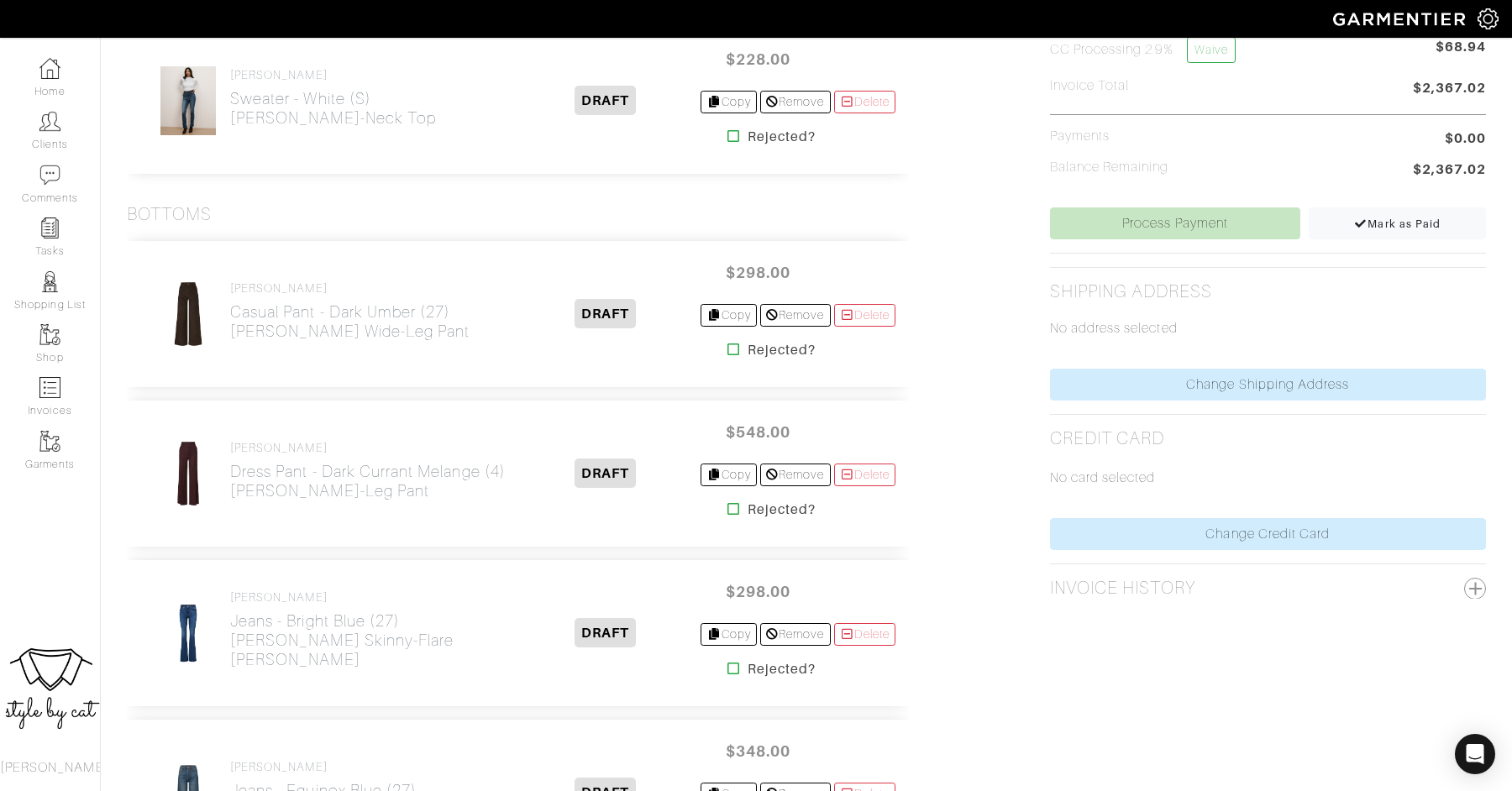
scroll to position [603, 0]
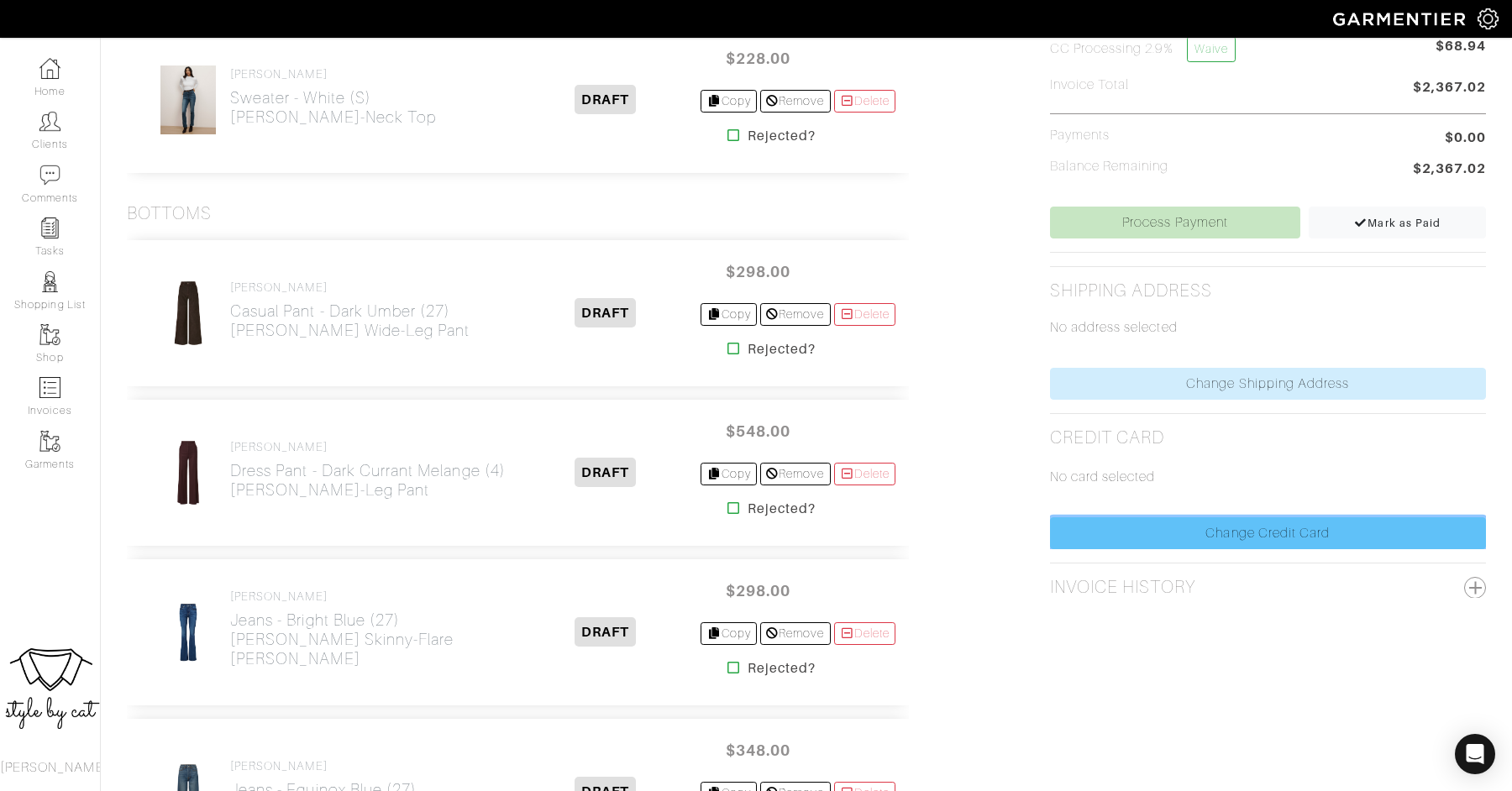
click at [1190, 536] on link "Change Credit Card" at bounding box center [1268, 534] width 436 height 32
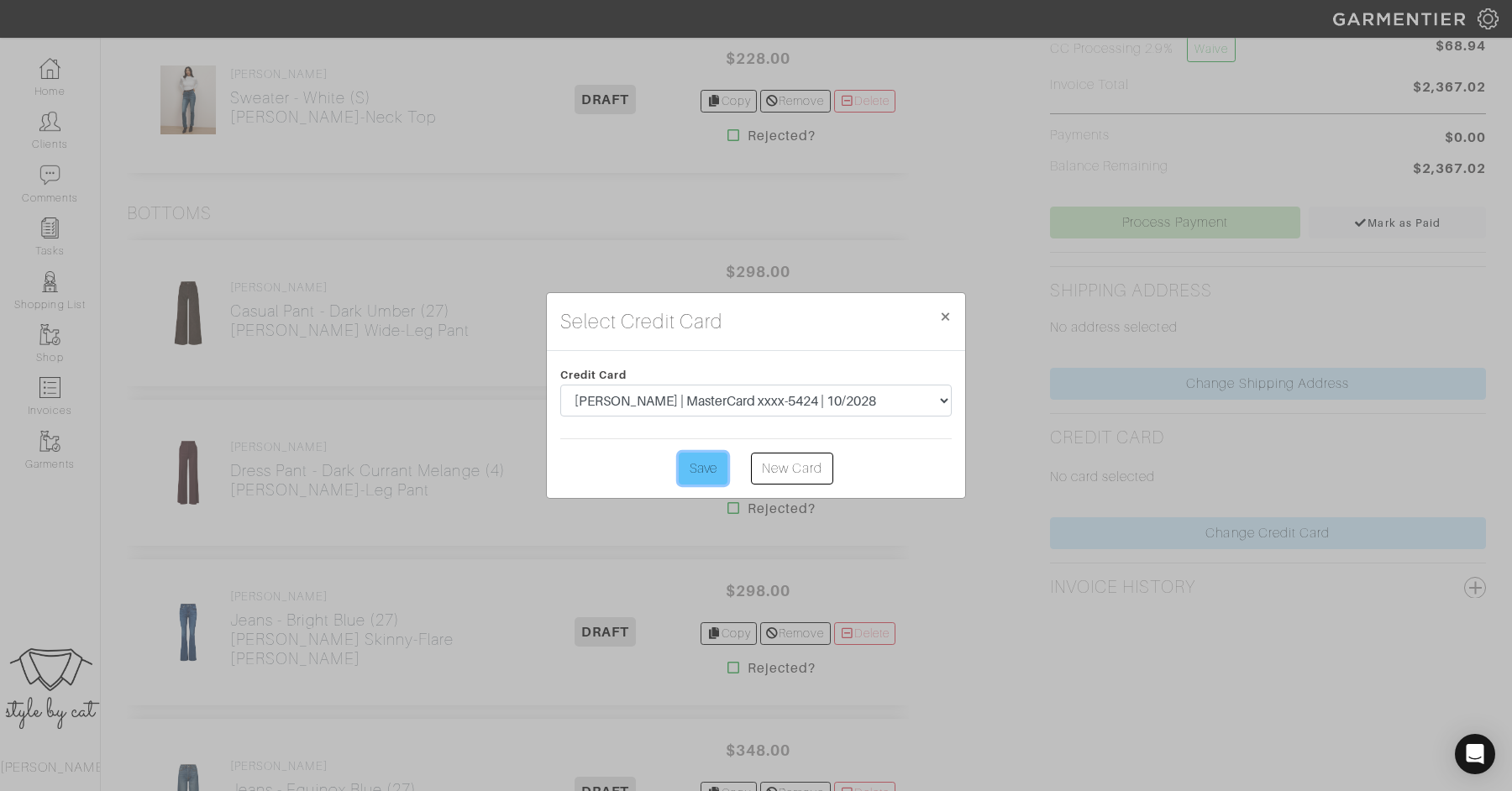
click at [680, 465] on input "Save" at bounding box center [703, 469] width 49 height 32
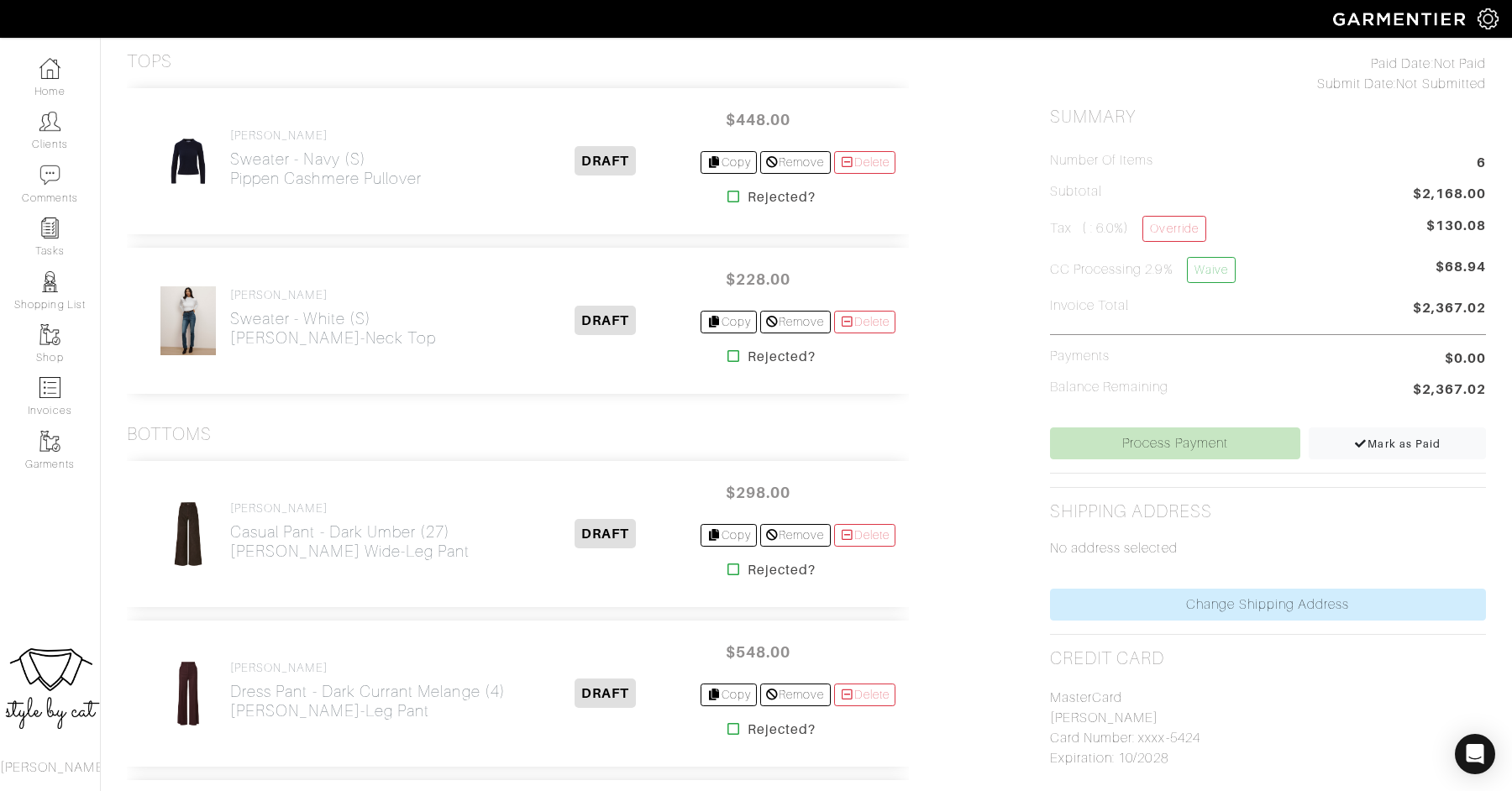
scroll to position [384, 0]
click at [1091, 448] on link "Process Payment" at bounding box center [1175, 442] width 251 height 32
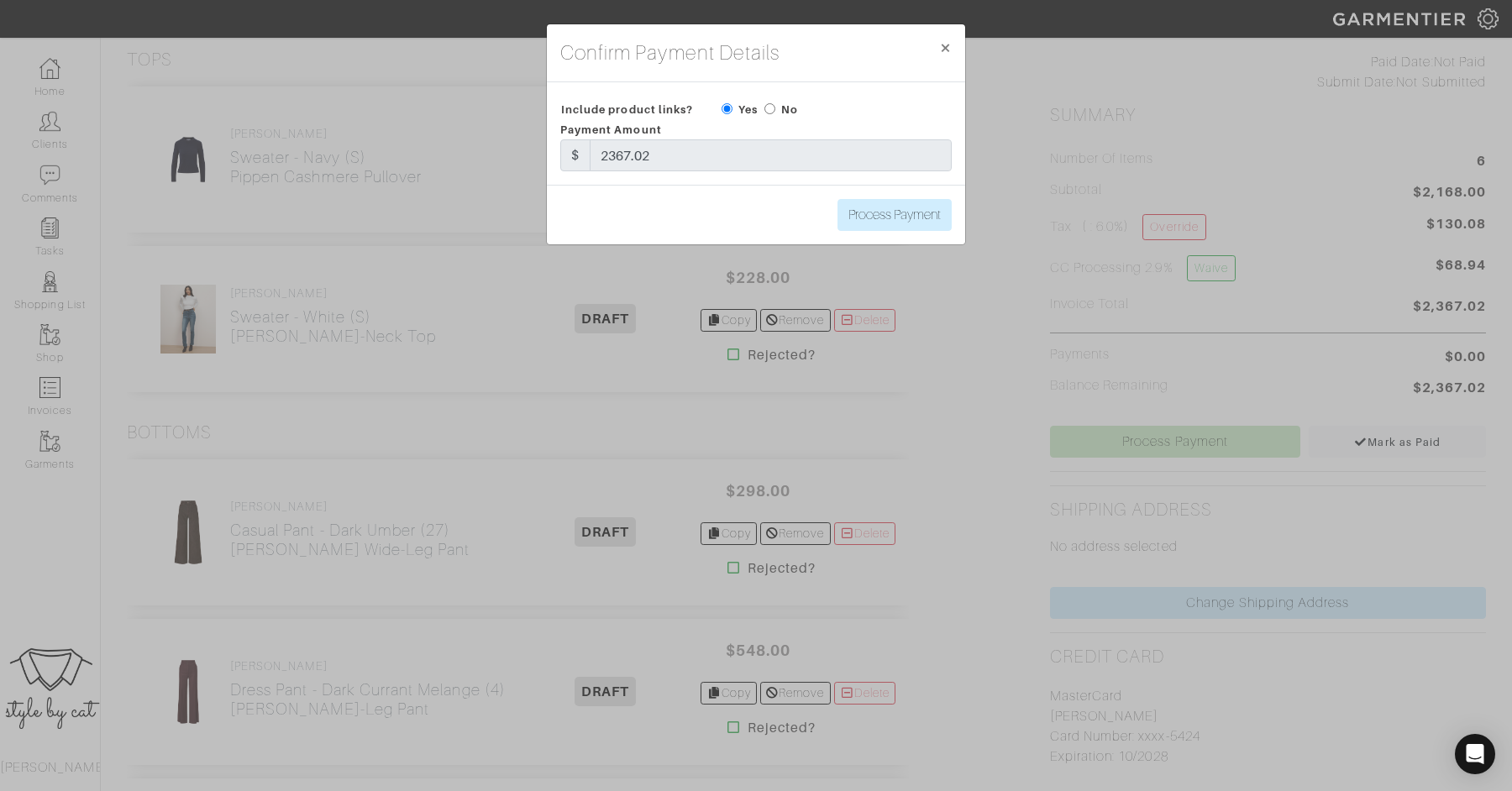
click at [934, 350] on div "Confirm Payment Details × Close Include product links? Yes No Payment Amount $ …" at bounding box center [756, 396] width 1512 height 791
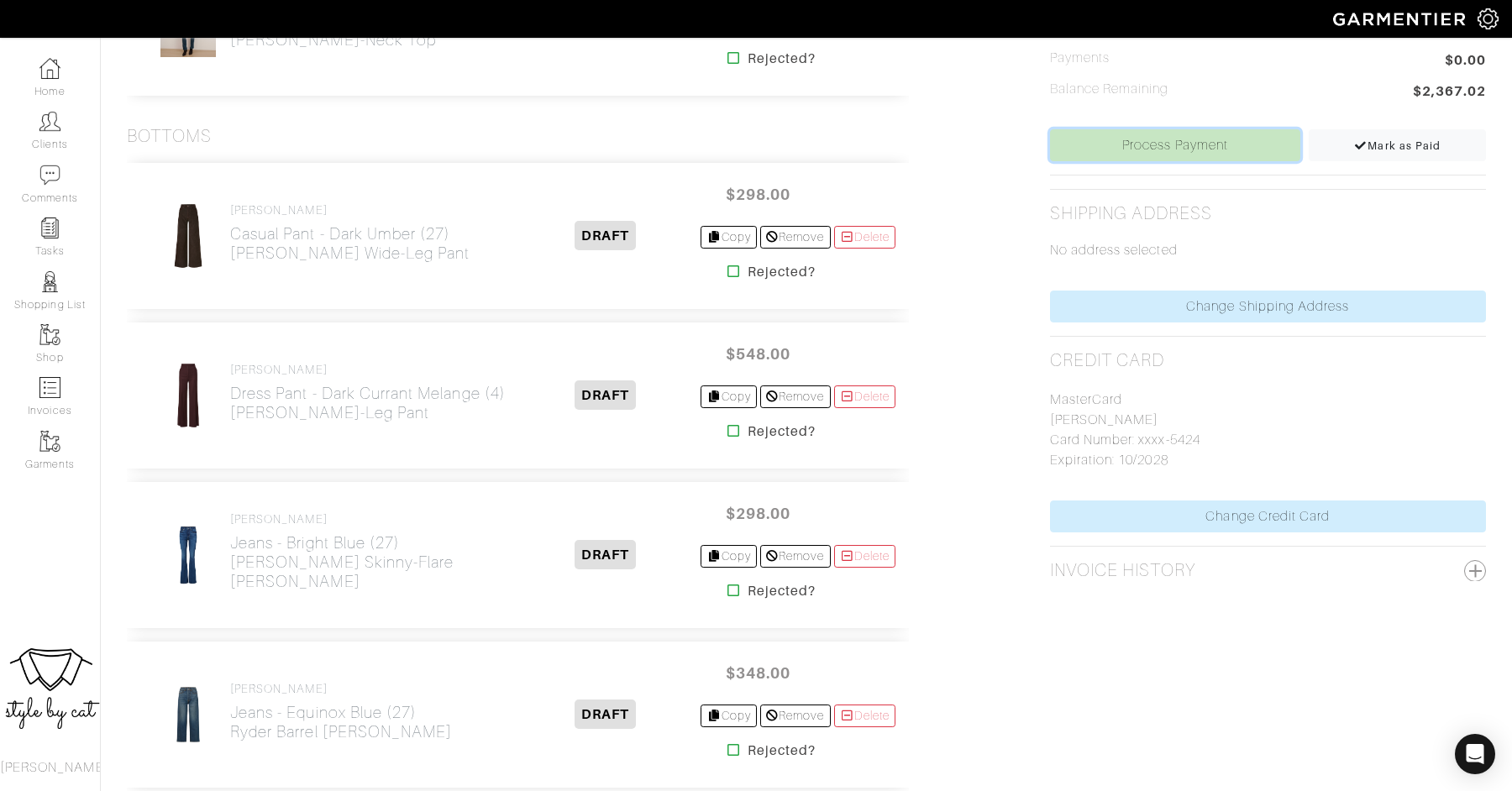
scroll to position [682, 0]
click at [1107, 147] on link "Process Payment" at bounding box center [1175, 144] width 251 height 32
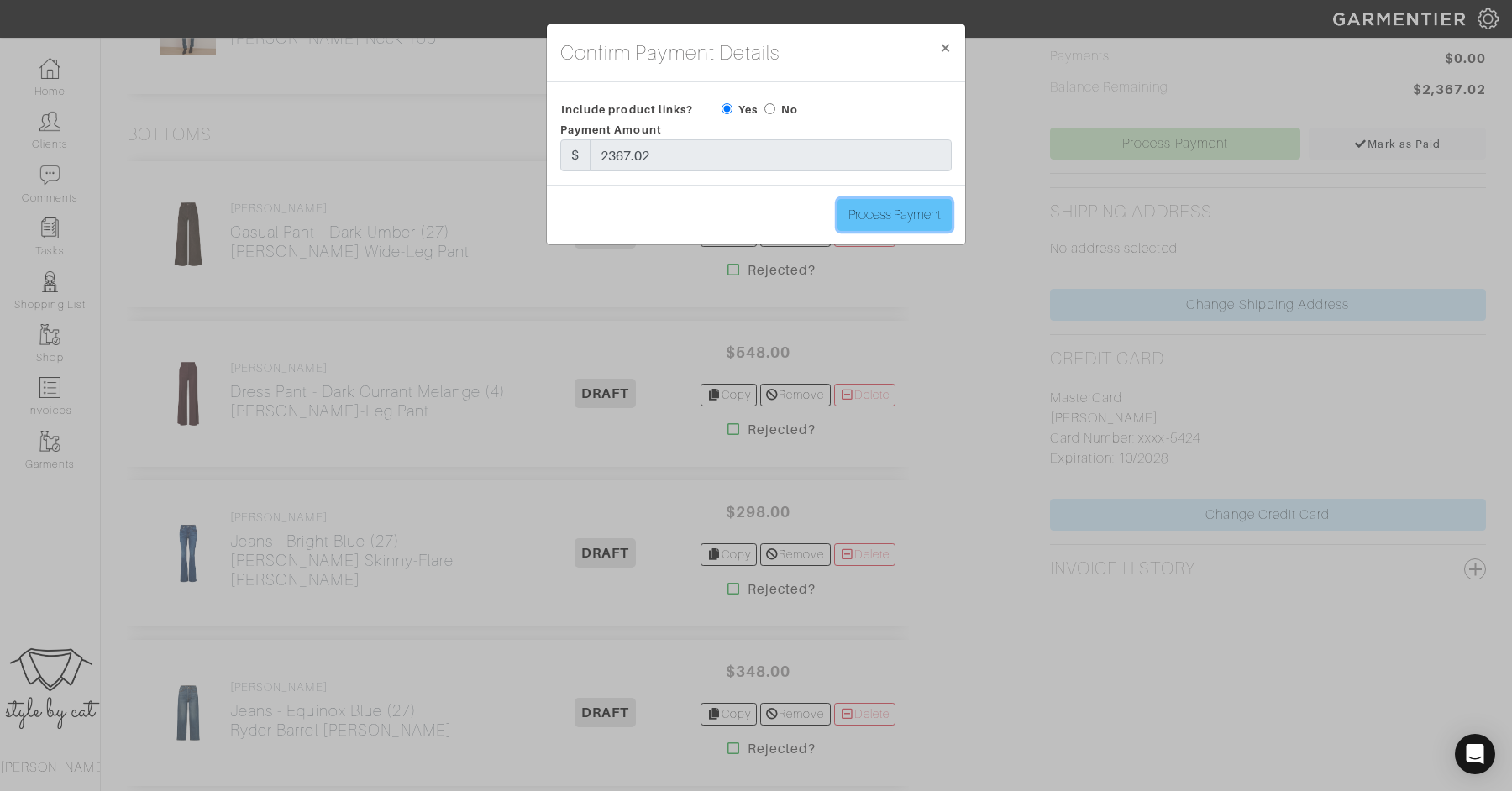
click at [898, 222] on input "Process Payment" at bounding box center [894, 215] width 114 height 32
type input "Process Payment"
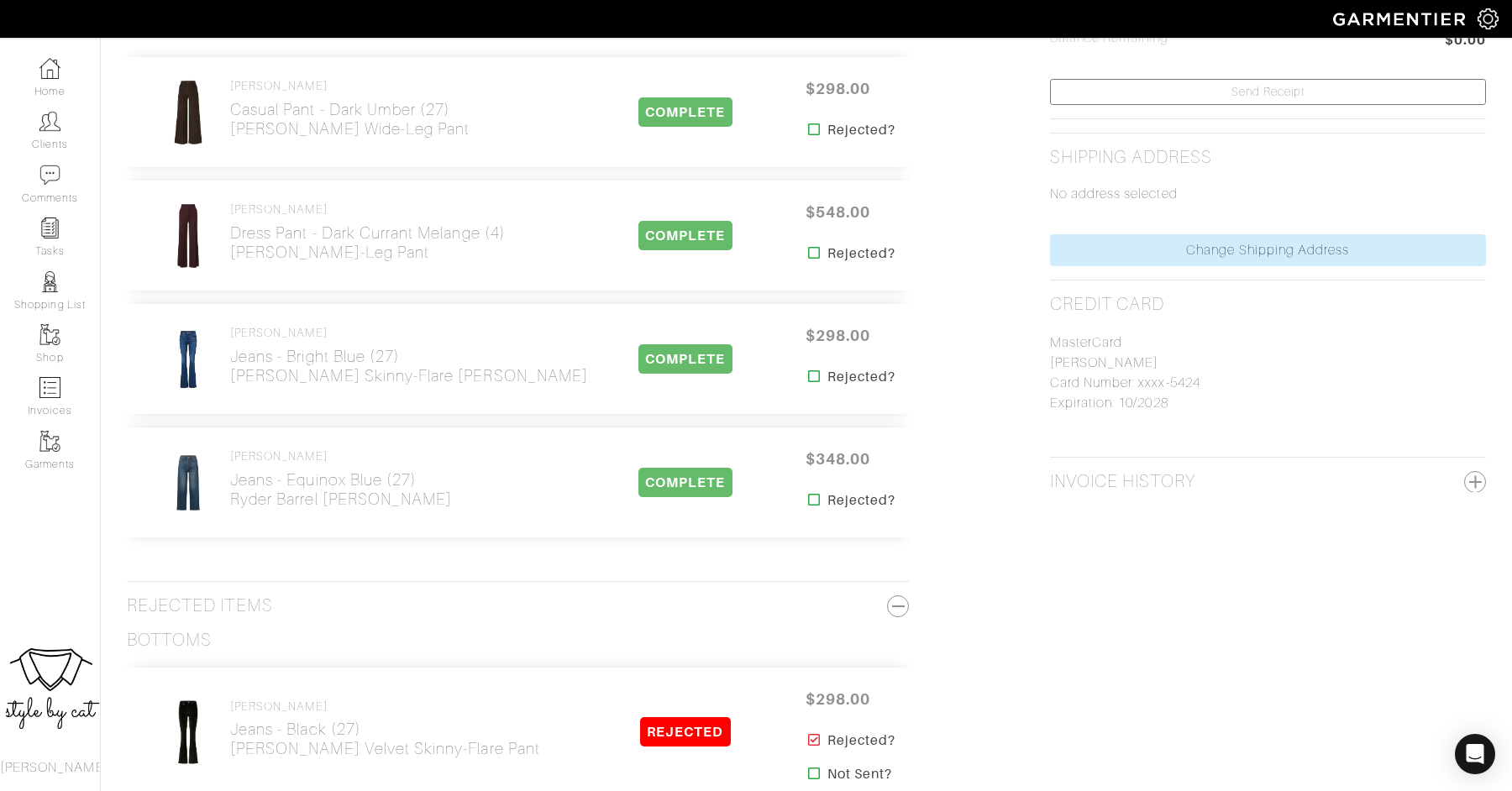
scroll to position [0, 0]
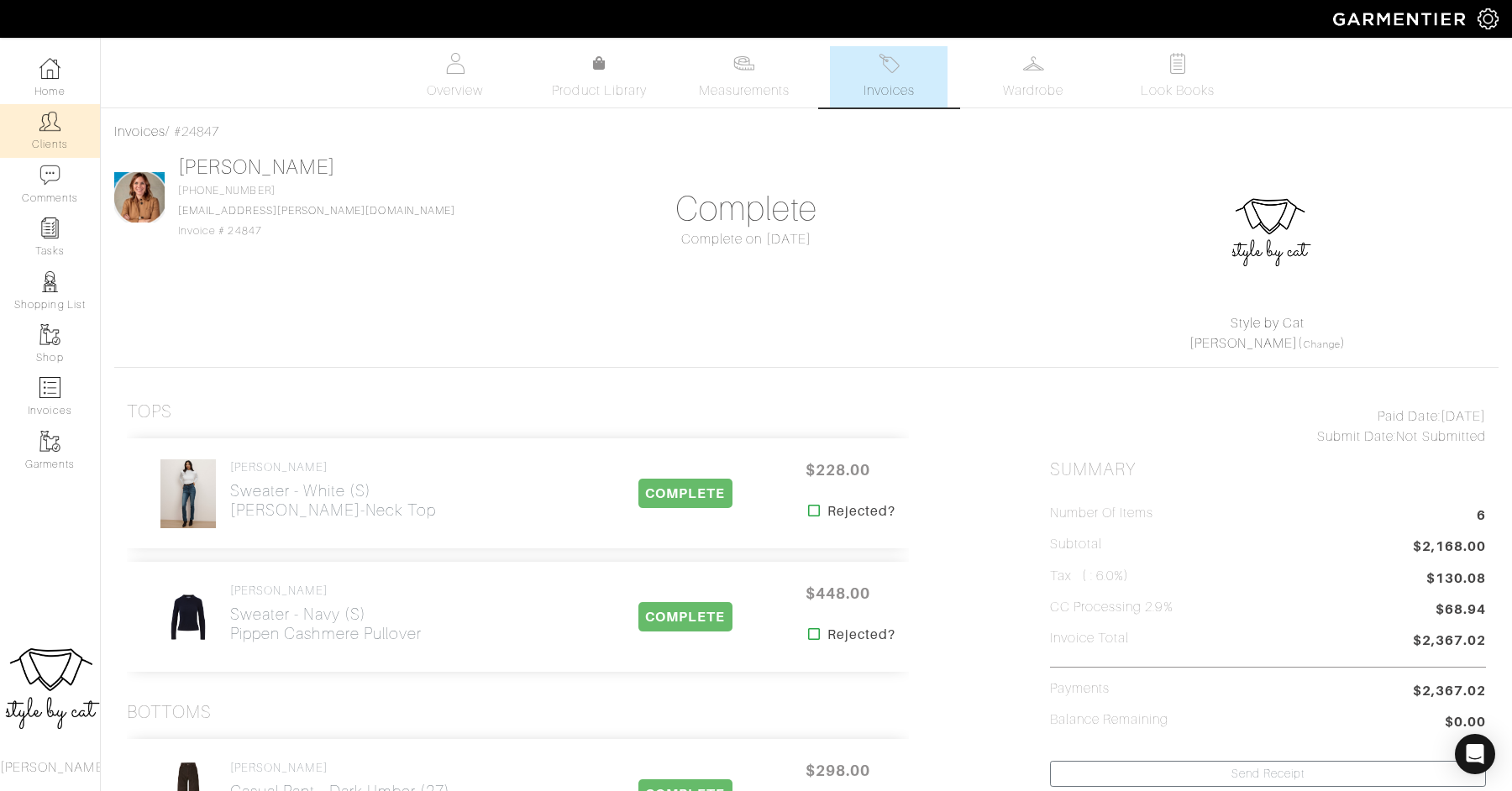
click at [45, 133] on link "Clients" at bounding box center [50, 130] width 100 height 53
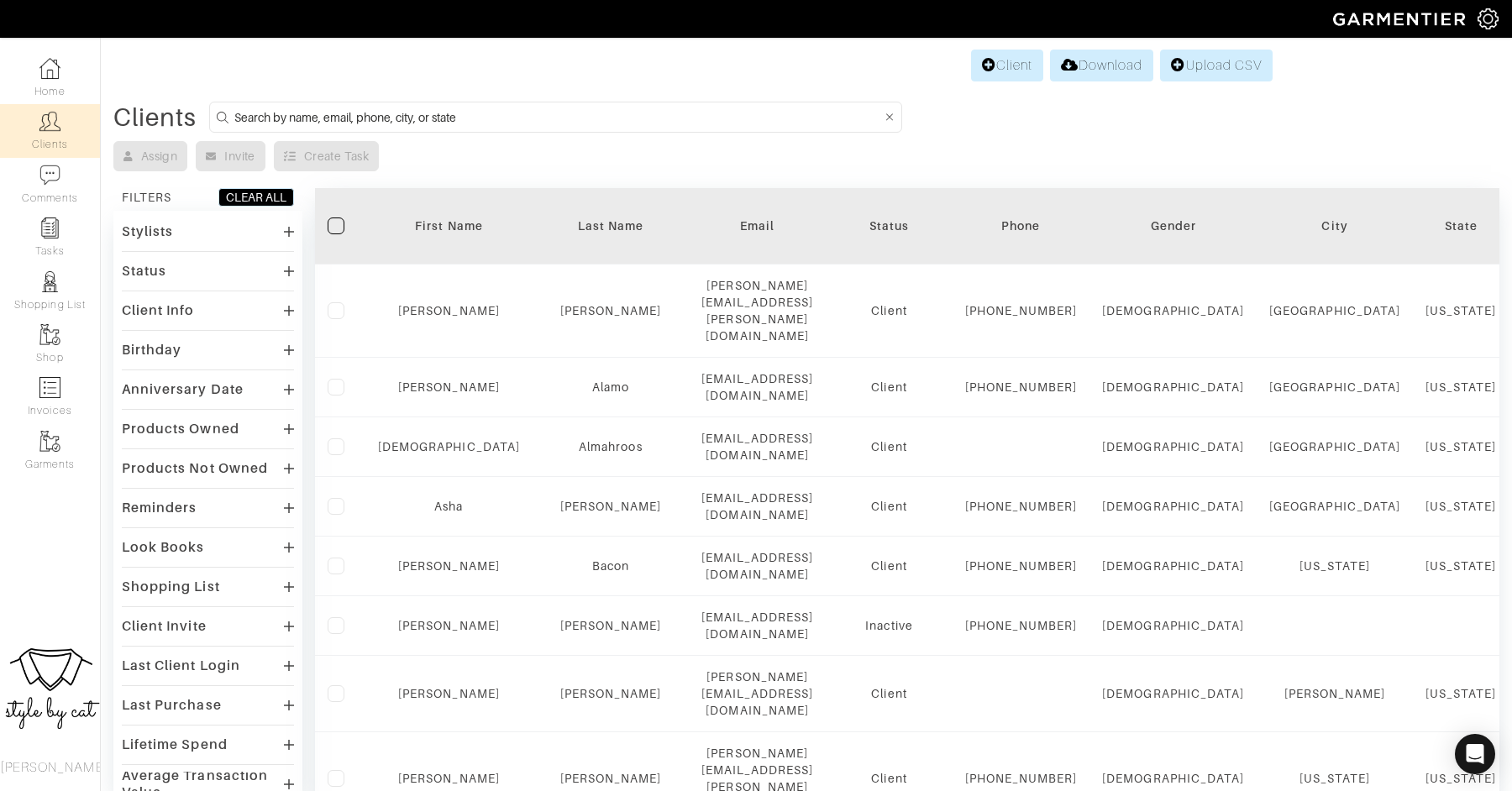
click at [58, 115] on img at bounding box center [50, 121] width 21 height 21
click at [485, 124] on input at bounding box center [558, 117] width 647 height 21
type input "maggie"
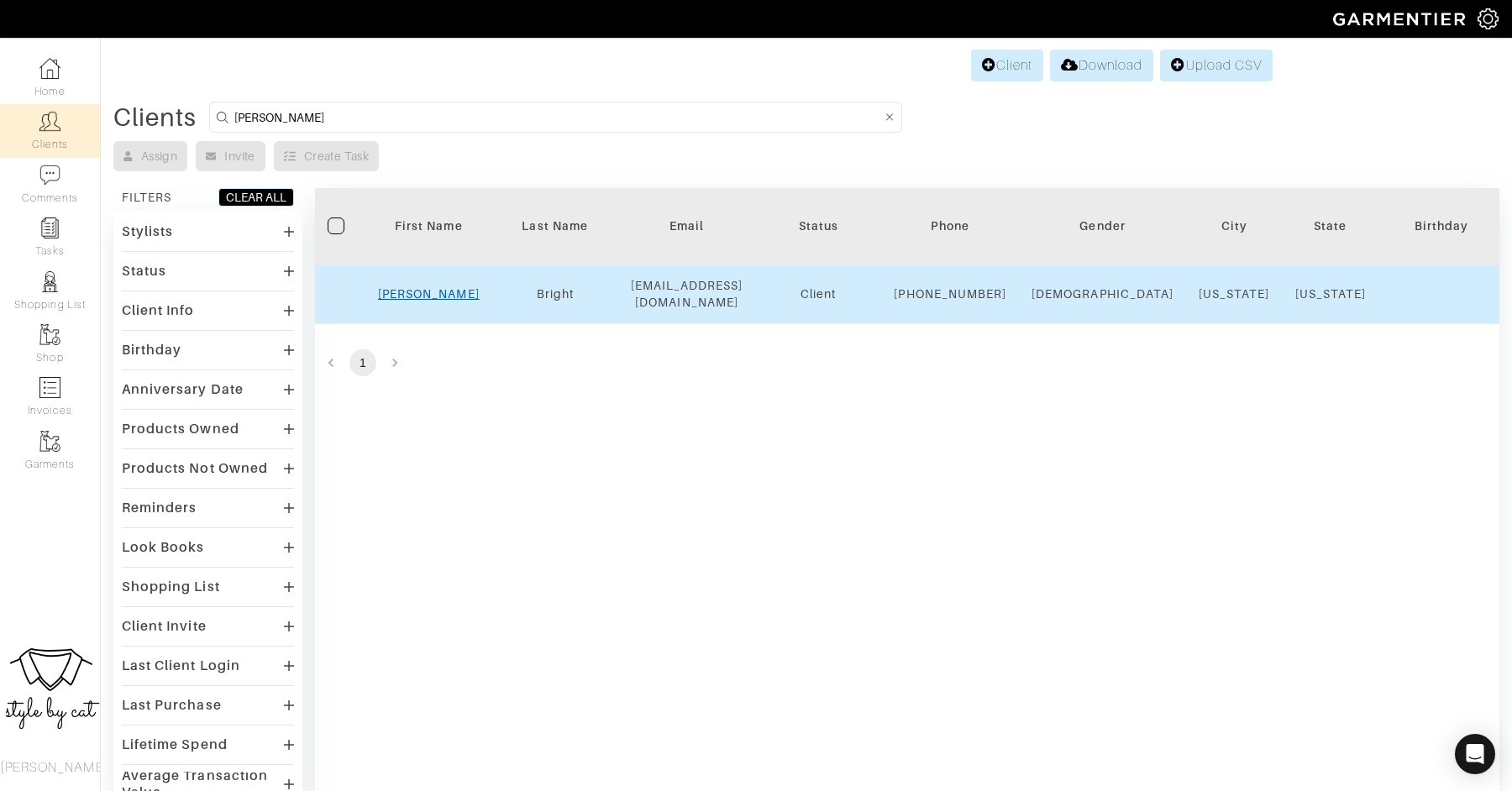
click at [440, 300] on link "Maggie" at bounding box center [428, 294] width 102 height 13
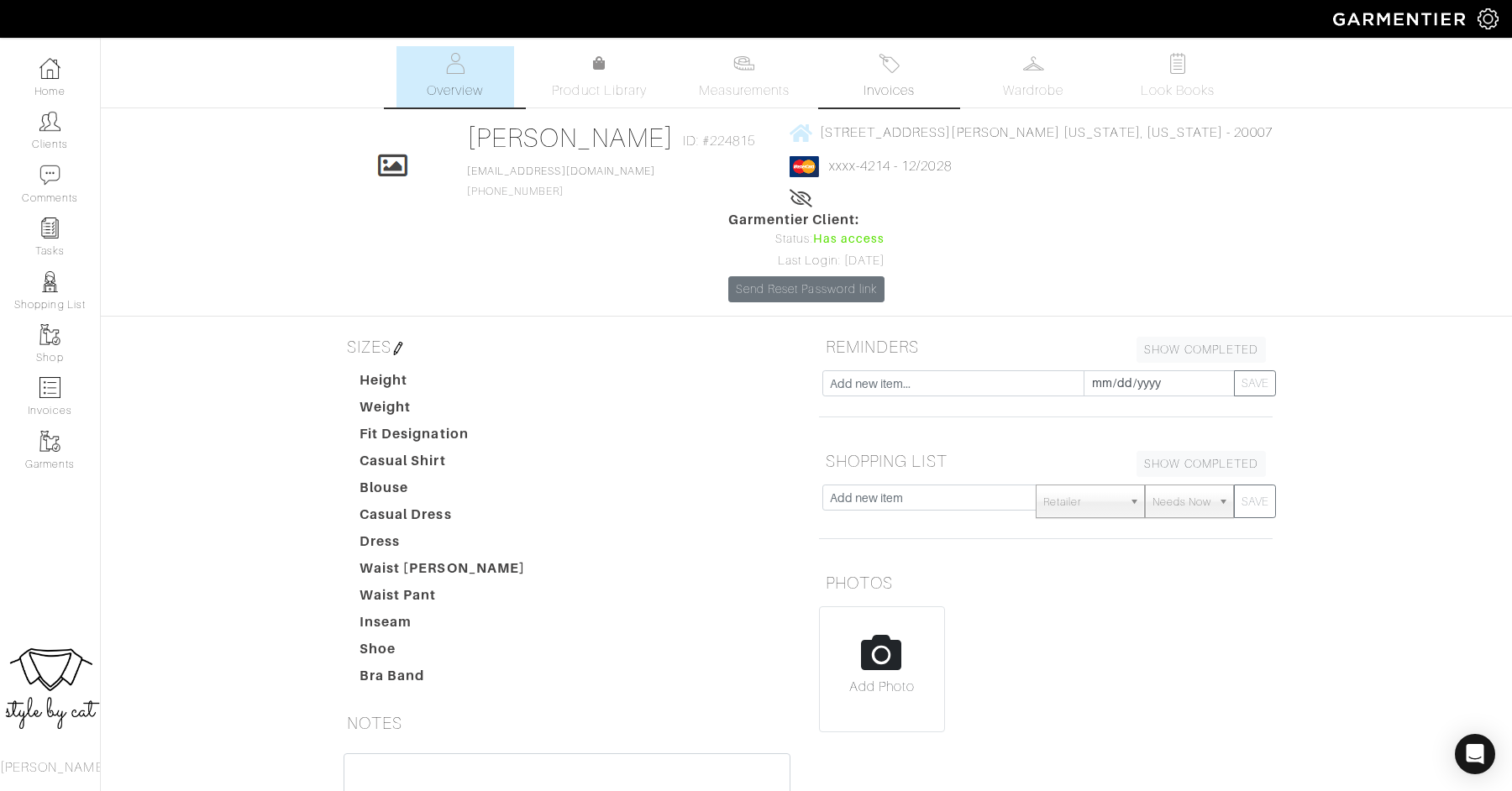
click at [878, 66] on img at bounding box center [889, 63] width 21 height 21
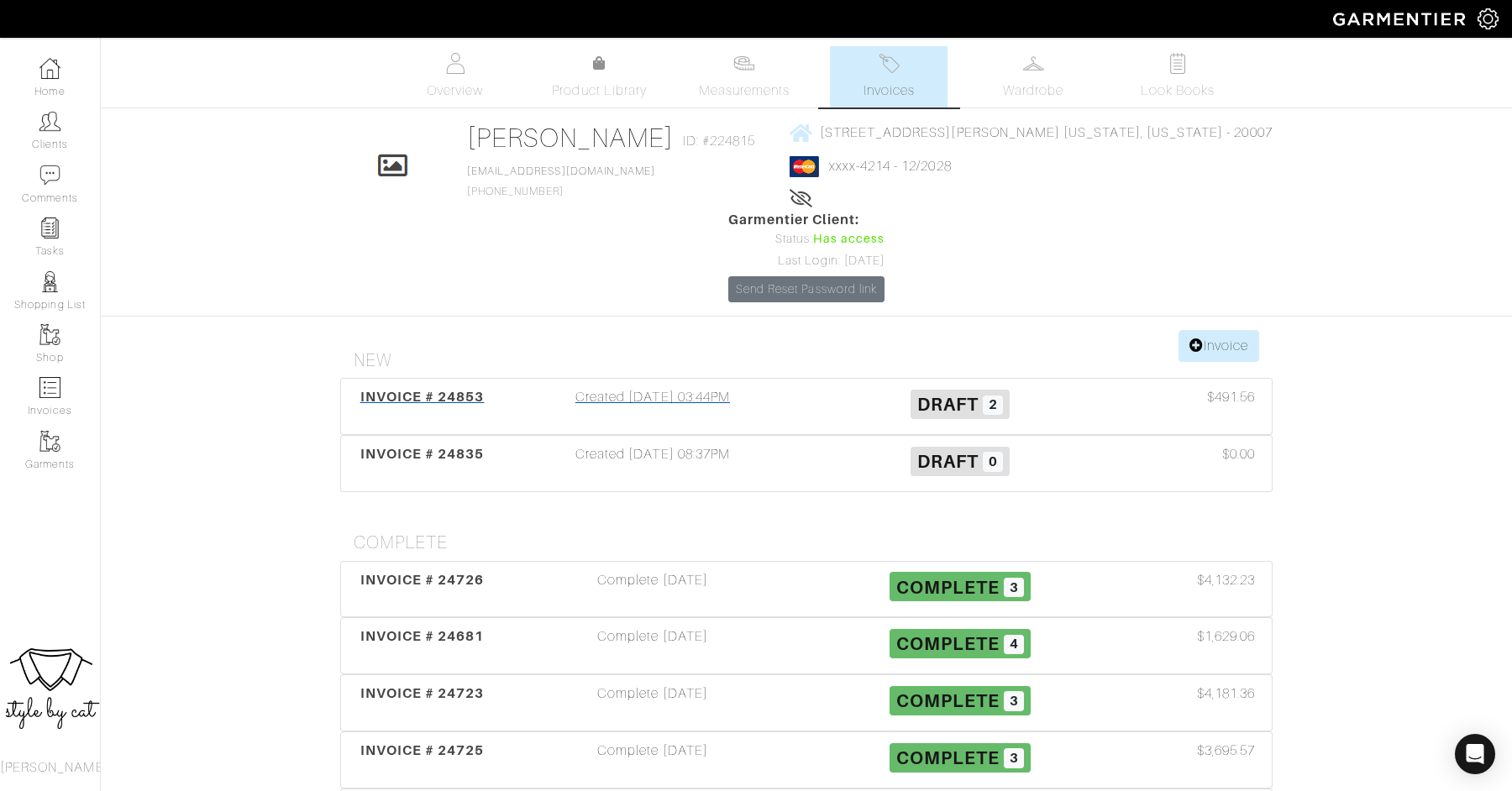
click at [367, 389] on span "INVOICE # 24853" at bounding box center [422, 396] width 125 height 16
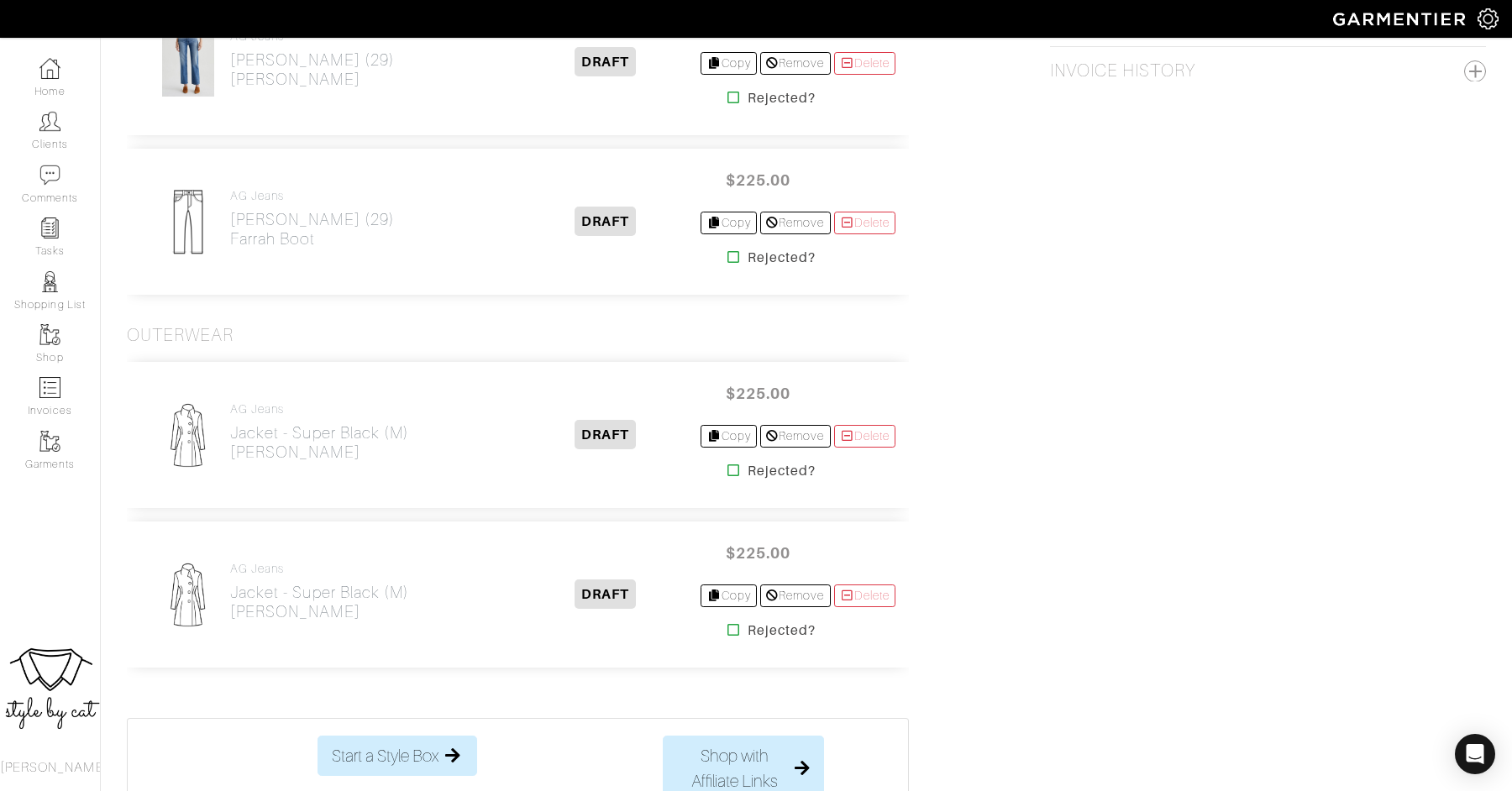
scroll to position [1185, 0]
